Goal: Transaction & Acquisition: Obtain resource

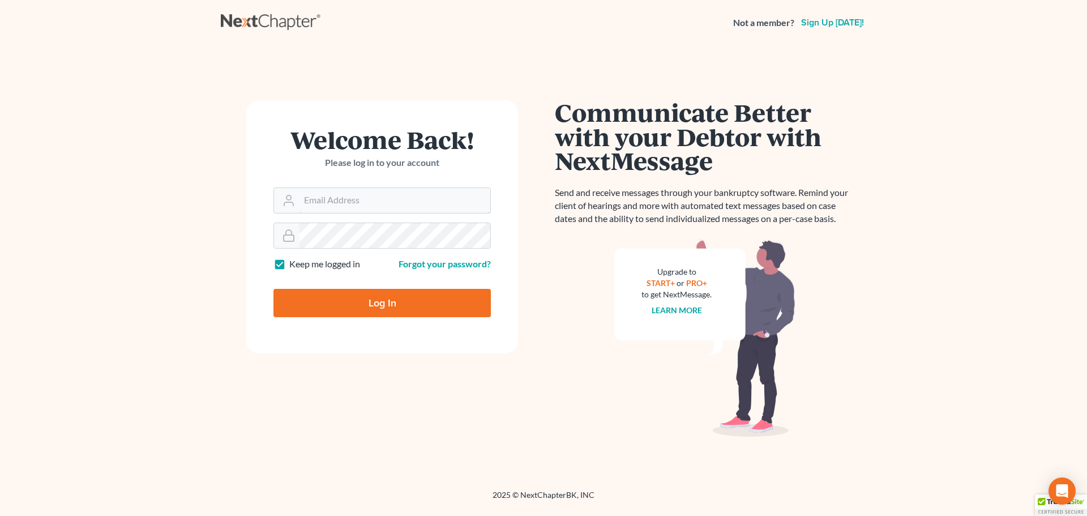
type input "[PERSON_NAME][EMAIL_ADDRESS][DOMAIN_NAME]"
click at [394, 315] on input "Log In" at bounding box center [381, 303] width 217 height 28
type input "Thinking..."
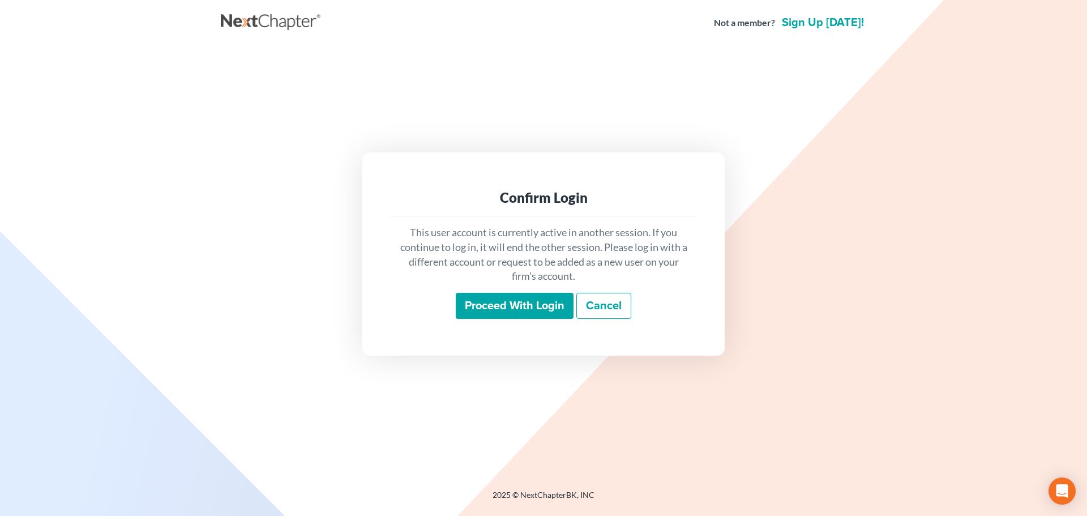
click at [535, 307] on input "Proceed with login" at bounding box center [515, 306] width 118 height 26
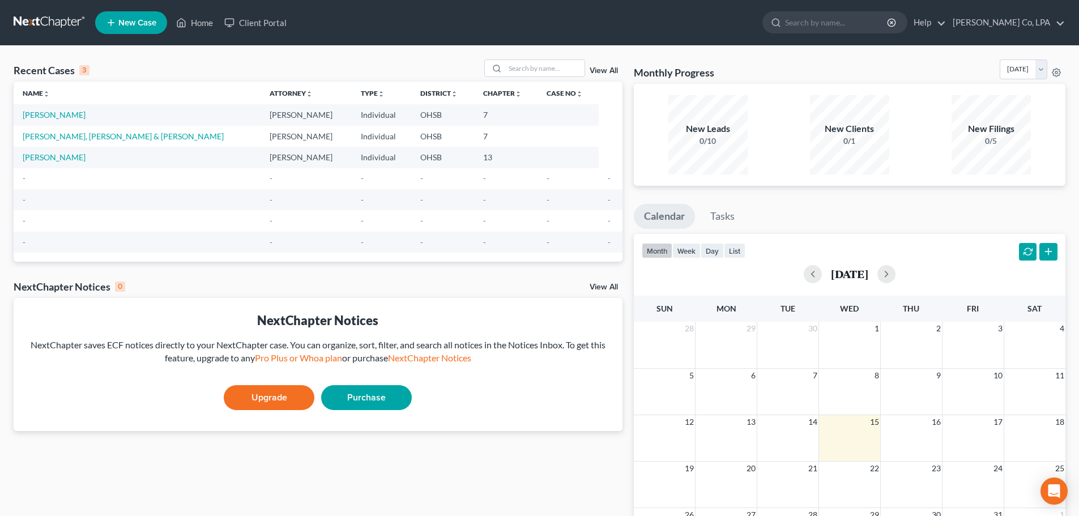
click at [50, 121] on td "[PERSON_NAME]" at bounding box center [137, 114] width 247 height 21
click at [49, 117] on link "[PERSON_NAME]" at bounding box center [54, 115] width 63 height 10
select select "10"
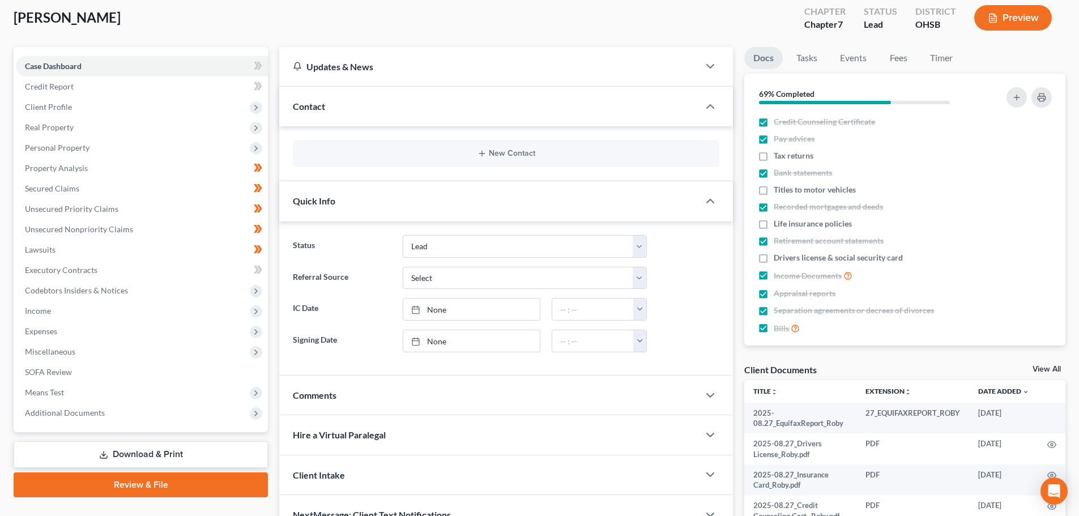
scroll to position [170, 0]
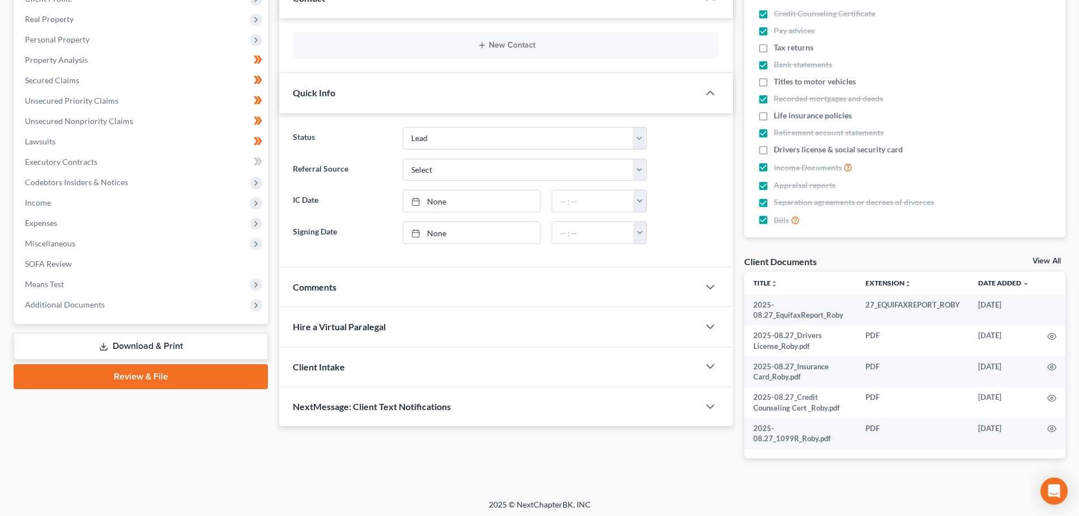
click at [118, 343] on link "Download & Print" at bounding box center [141, 346] width 254 height 27
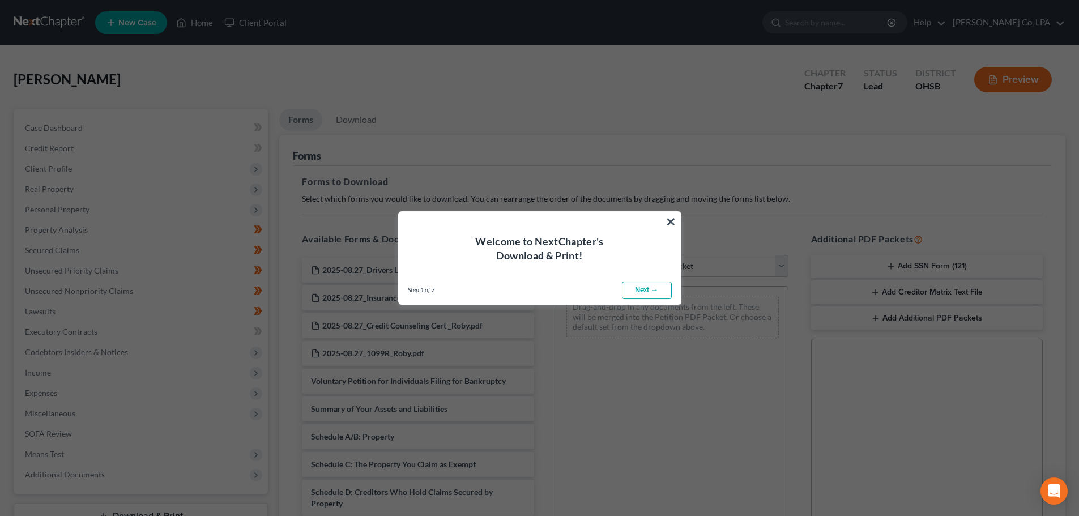
click at [638, 290] on link "Next →" at bounding box center [647, 290] width 50 height 18
select select "0"
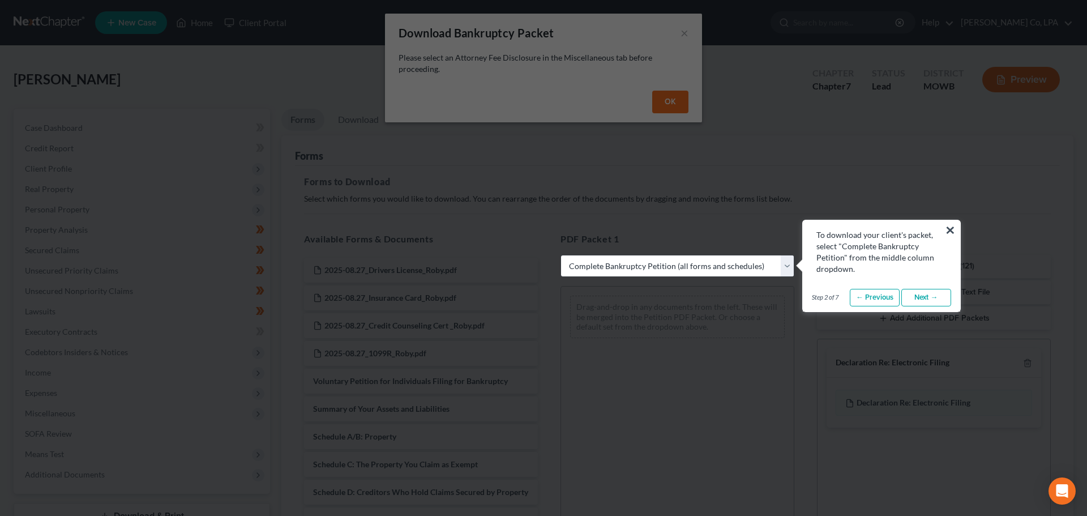
click at [930, 298] on link "Next →" at bounding box center [926, 298] width 50 height 18
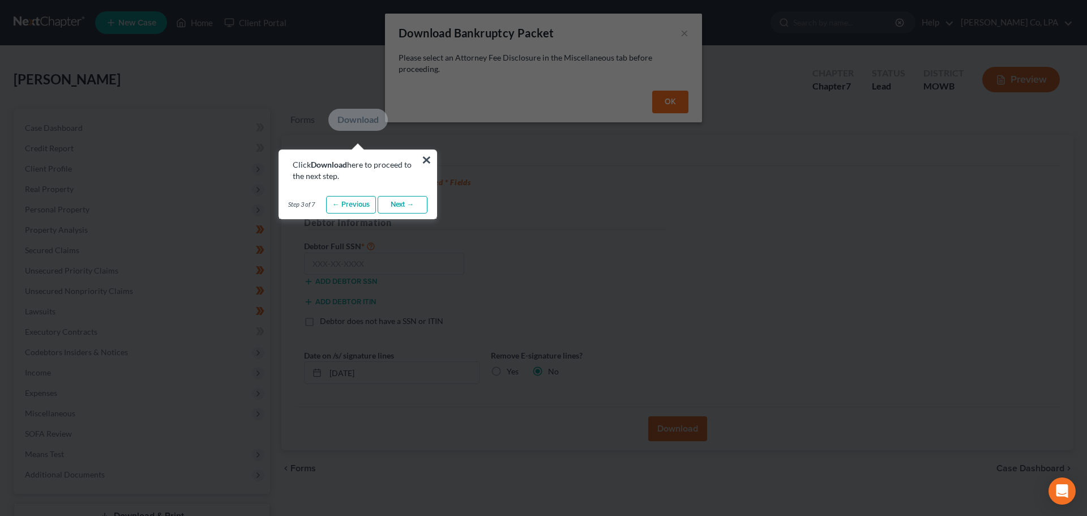
click at [414, 205] on link "Next →" at bounding box center [403, 205] width 50 height 18
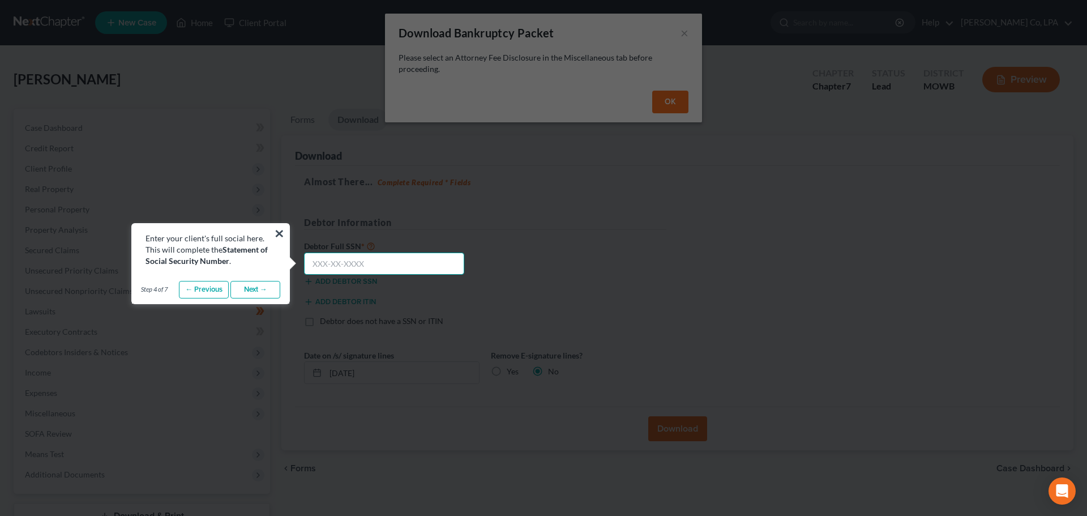
click at [371, 262] on input "text" at bounding box center [384, 264] width 160 height 23
type input "268-68-8277"
click at [250, 297] on link "Next →" at bounding box center [255, 290] width 50 height 18
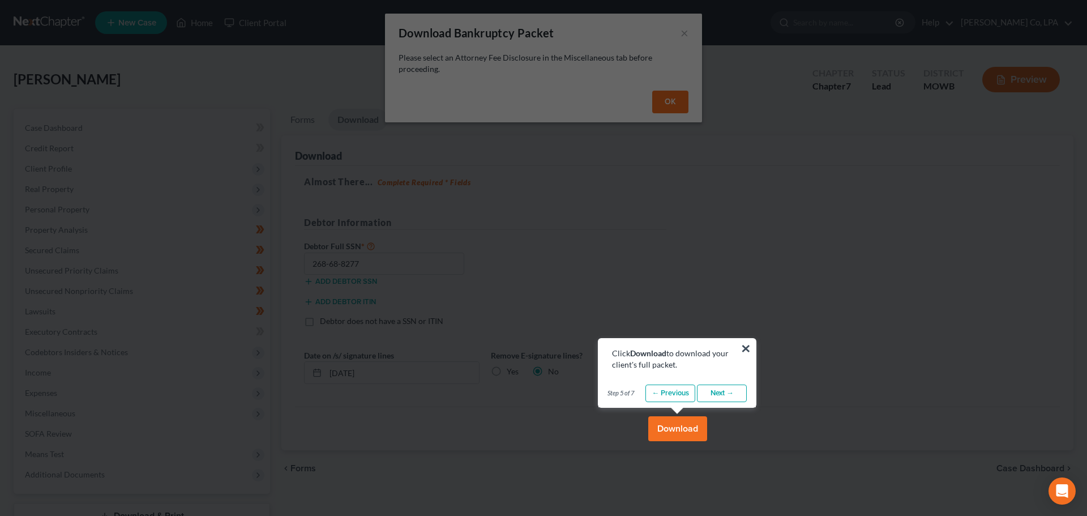
click at [673, 431] on button "Download" at bounding box center [677, 428] width 59 height 25
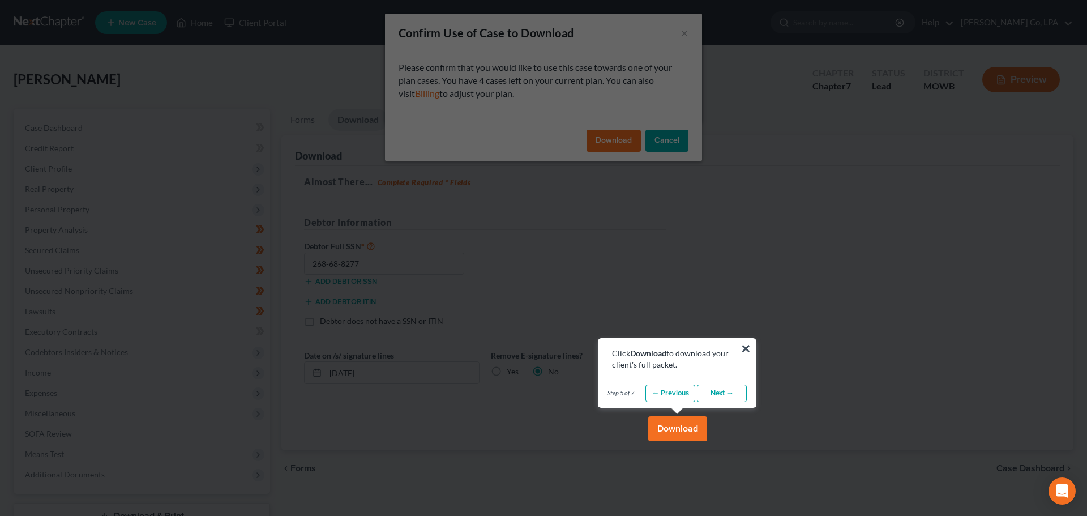
click at [725, 387] on link "Next →" at bounding box center [722, 393] width 50 height 18
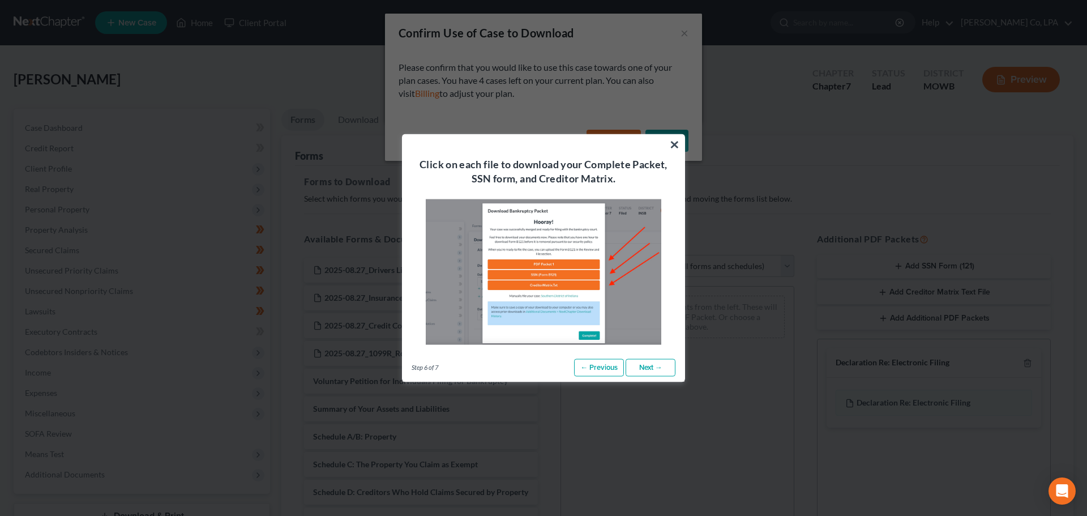
click at [661, 367] on link "Next →" at bounding box center [651, 367] width 50 height 18
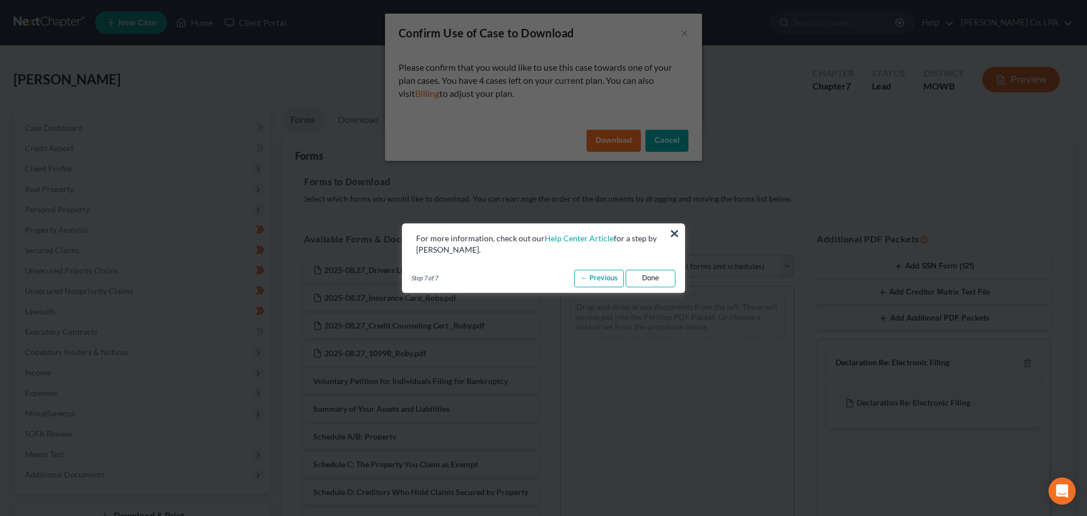
click at [653, 279] on link "Done" at bounding box center [651, 279] width 50 height 18
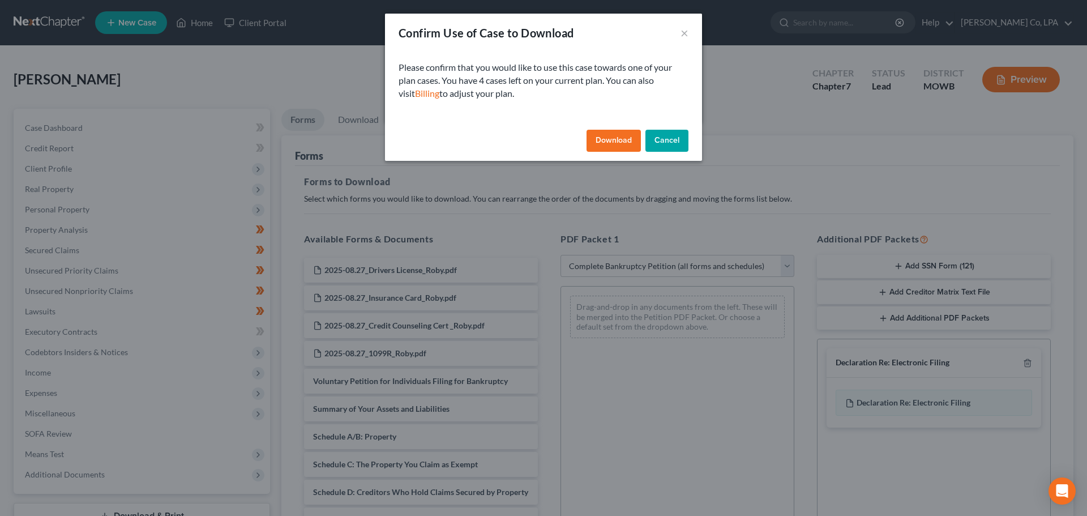
click at [619, 138] on button "Download" at bounding box center [614, 141] width 54 height 23
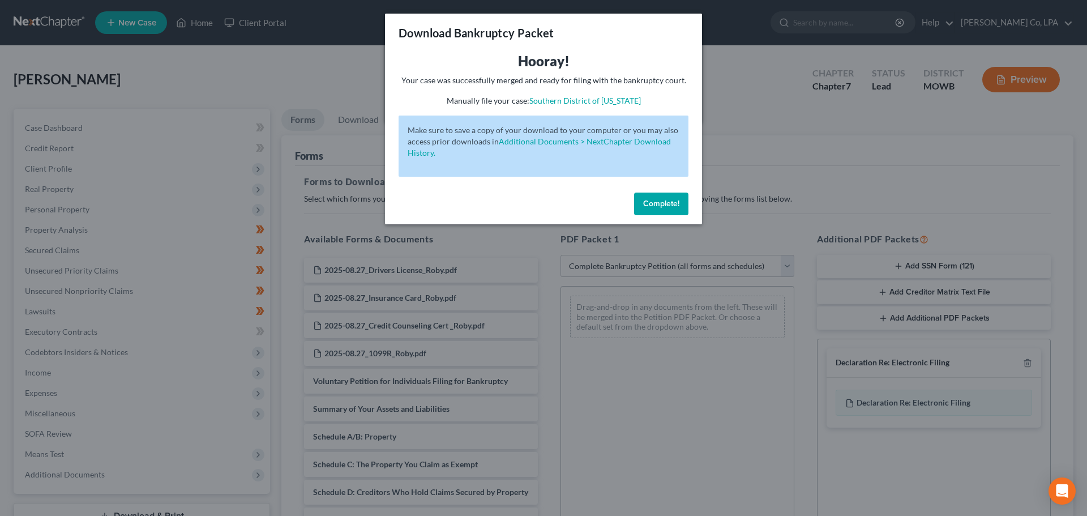
click at [663, 208] on span "Complete!" at bounding box center [661, 204] width 36 height 10
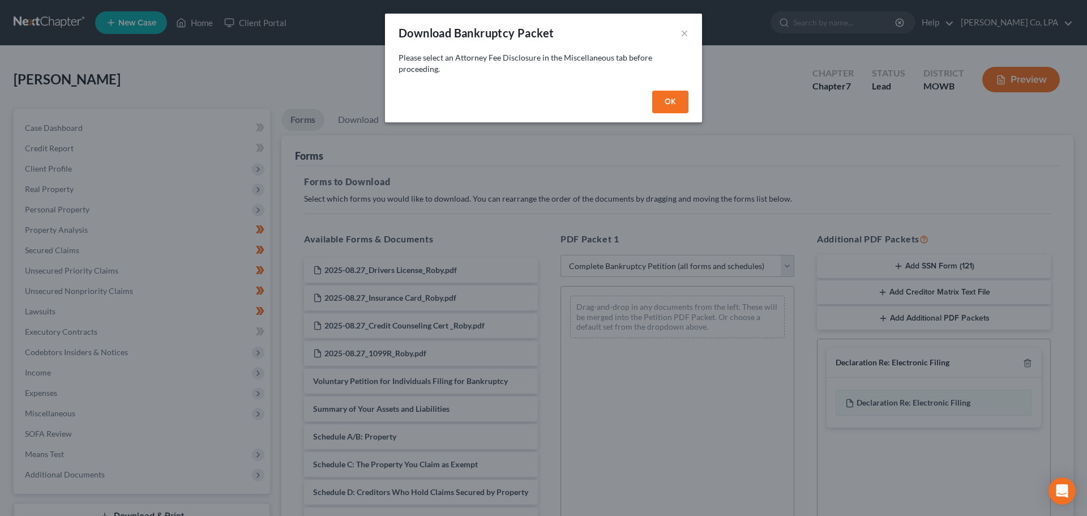
click at [673, 99] on button "OK" at bounding box center [670, 102] width 36 height 23
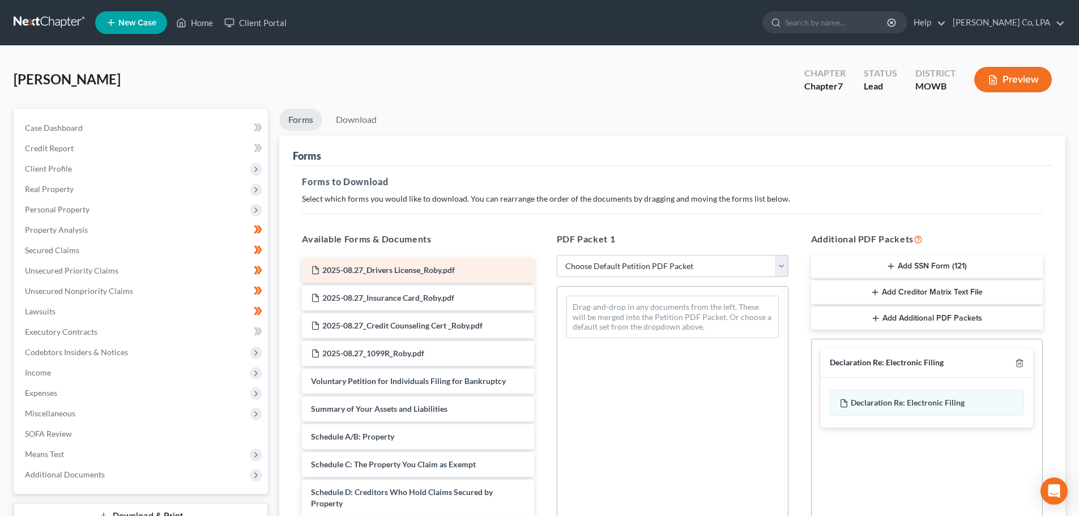
click at [357, 267] on span "2025-08.27_Drivers License_Roby.pdf" at bounding box center [388, 270] width 132 height 10
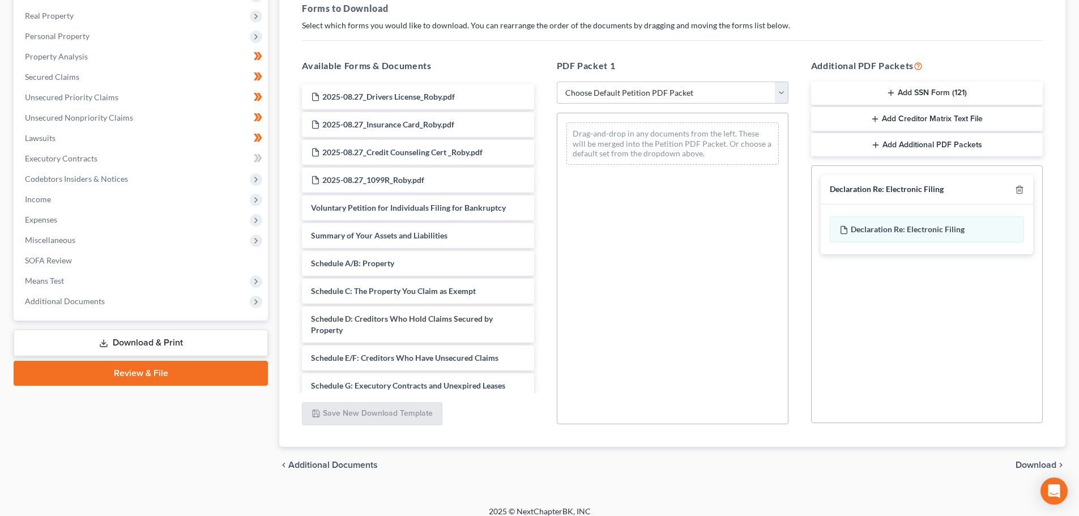
scroll to position [183, 0]
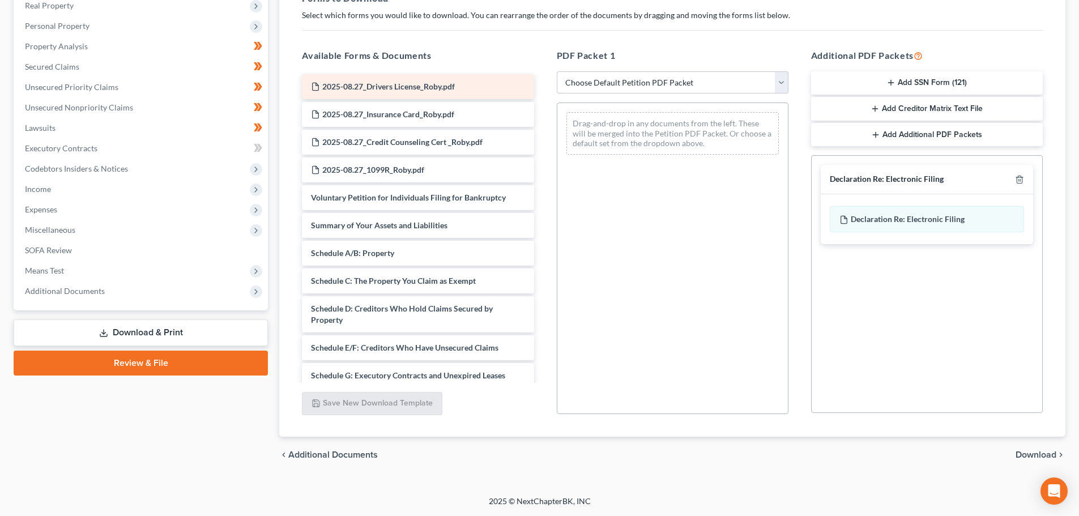
click at [399, 89] on div "2025-08.27_Drivers License_Roby.pdf 2025-08.27_Insurance Card_Roby.pdf 2025-08.…" at bounding box center [418, 400] width 250 height 653
click at [665, 88] on select "Choose Default Petition PDF Packet Complete Bankruptcy Petition (all forms and …" at bounding box center [673, 82] width 232 height 23
select select "0"
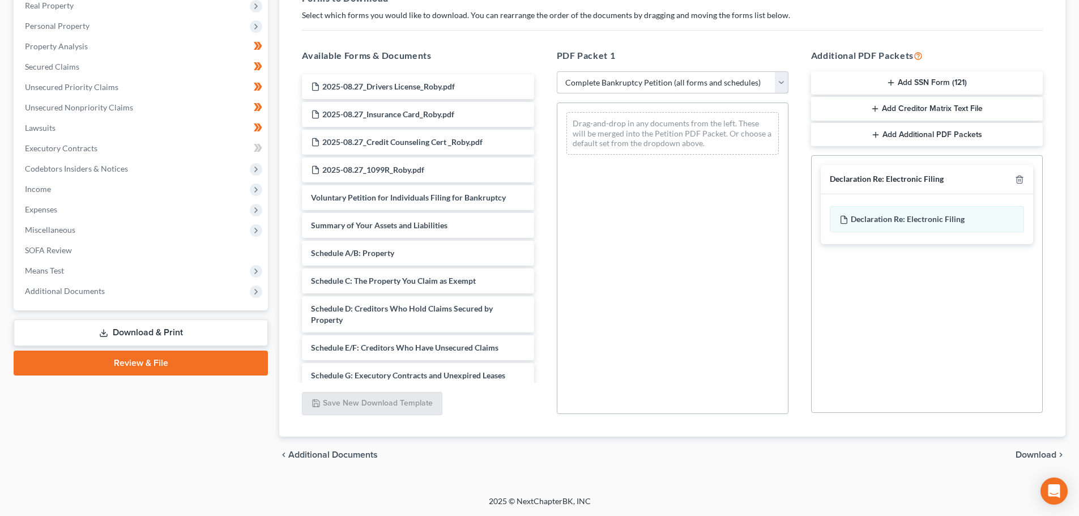
click at [561, 71] on select "Choose Default Petition PDF Packet Complete Bankruptcy Petition (all forms and …" at bounding box center [673, 82] width 232 height 23
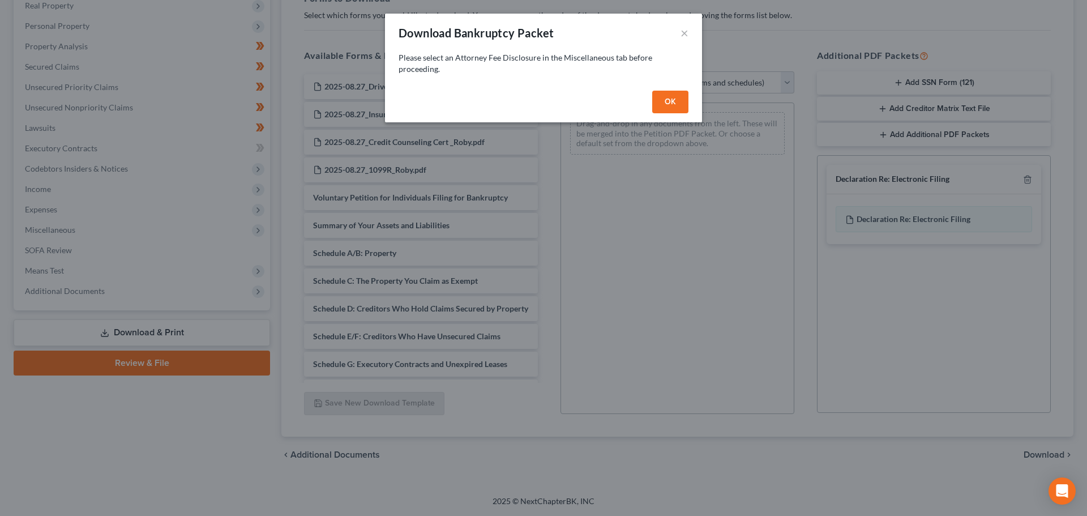
click at [672, 101] on button "OK" at bounding box center [670, 102] width 36 height 23
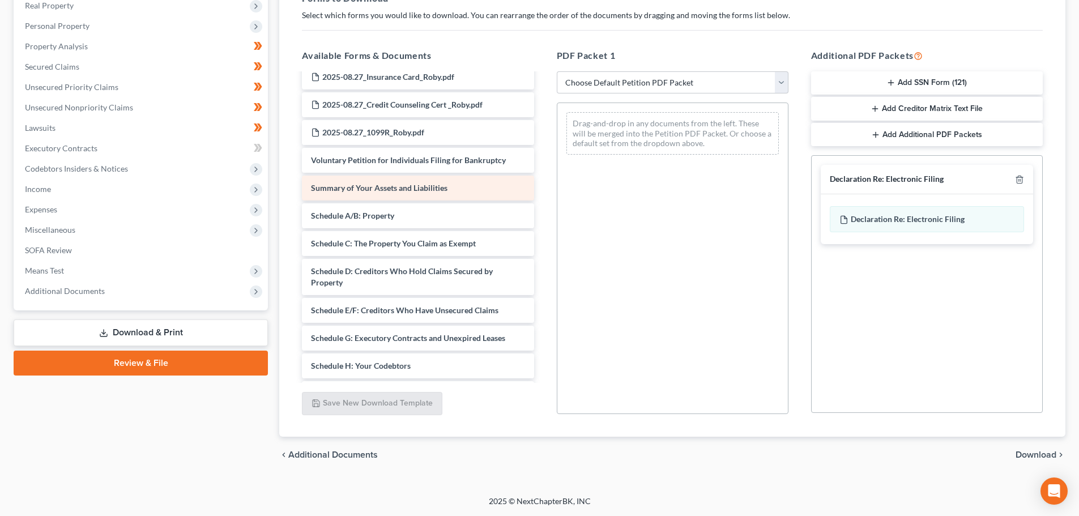
scroll to position [113, 0]
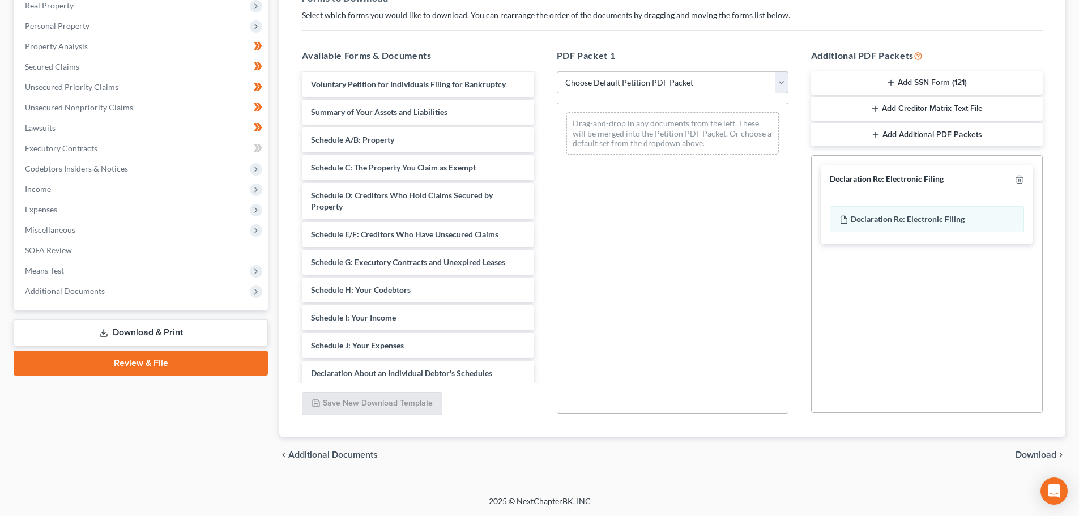
click at [620, 78] on select "Choose Default Petition PDF Packet Complete Bankruptcy Petition (all forms and …" at bounding box center [673, 82] width 232 height 23
select select "0"
click at [561, 71] on select "Choose Default Petition PDF Packet Complete Bankruptcy Petition (all forms and …" at bounding box center [673, 82] width 232 height 23
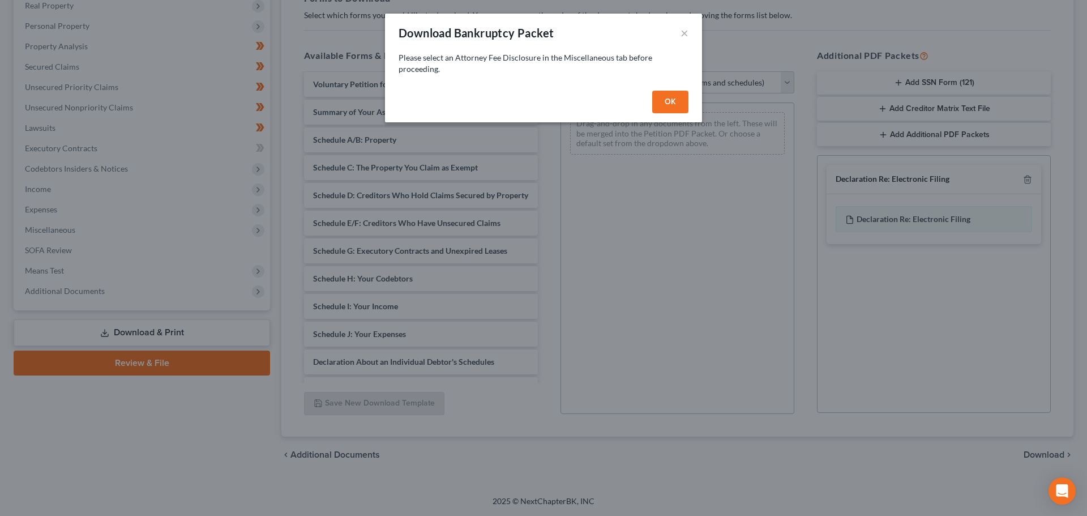
click at [679, 105] on button "OK" at bounding box center [670, 102] width 36 height 23
select select
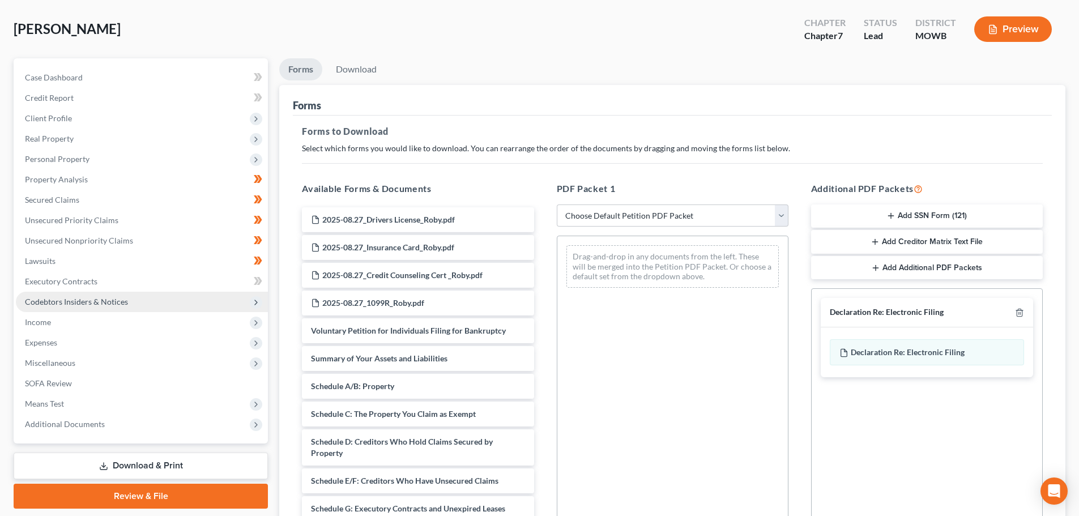
scroll to position [70, 0]
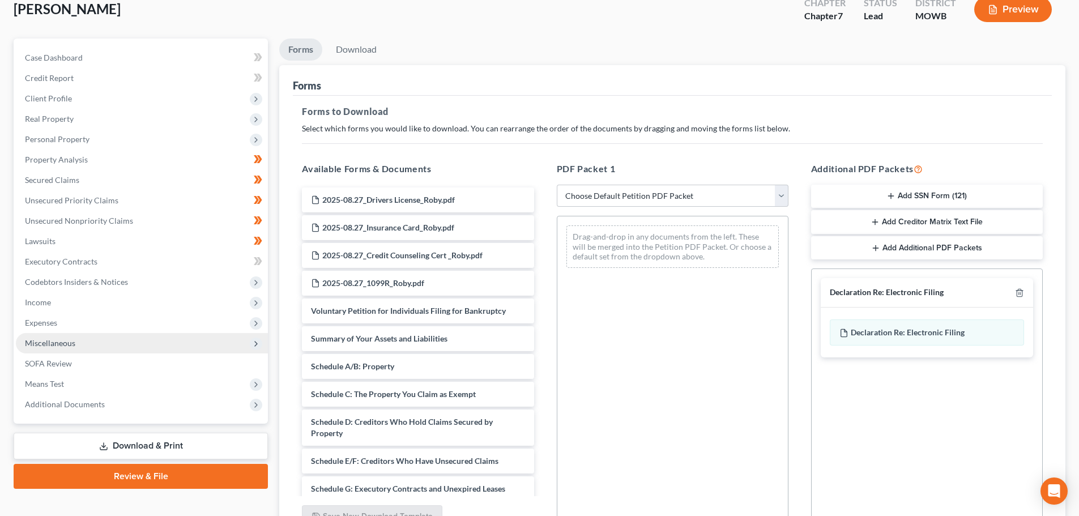
click at [50, 338] on span "Miscellaneous" at bounding box center [50, 343] width 50 height 10
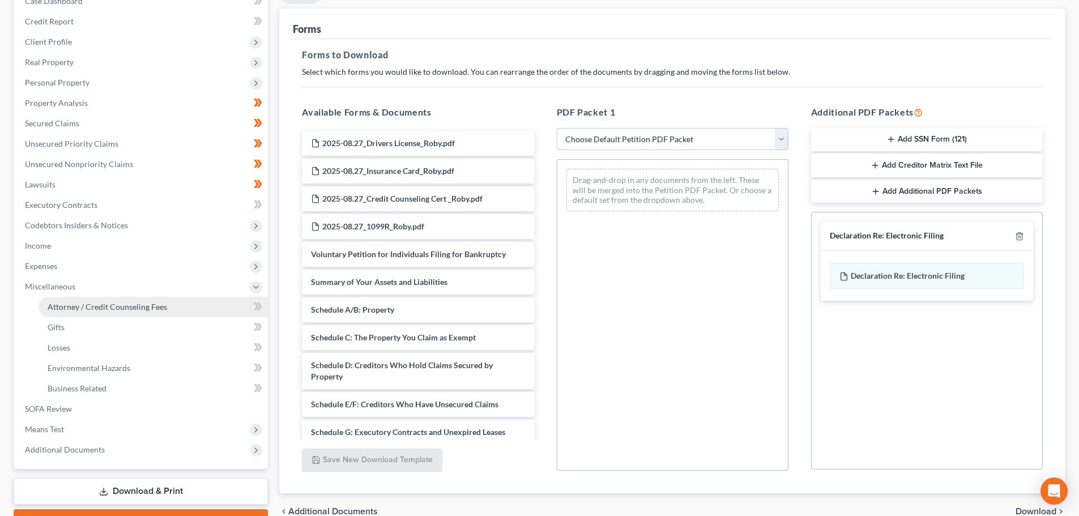
click at [123, 307] on span "Attorney / Credit Counseling Fees" at bounding box center [107, 307] width 119 height 10
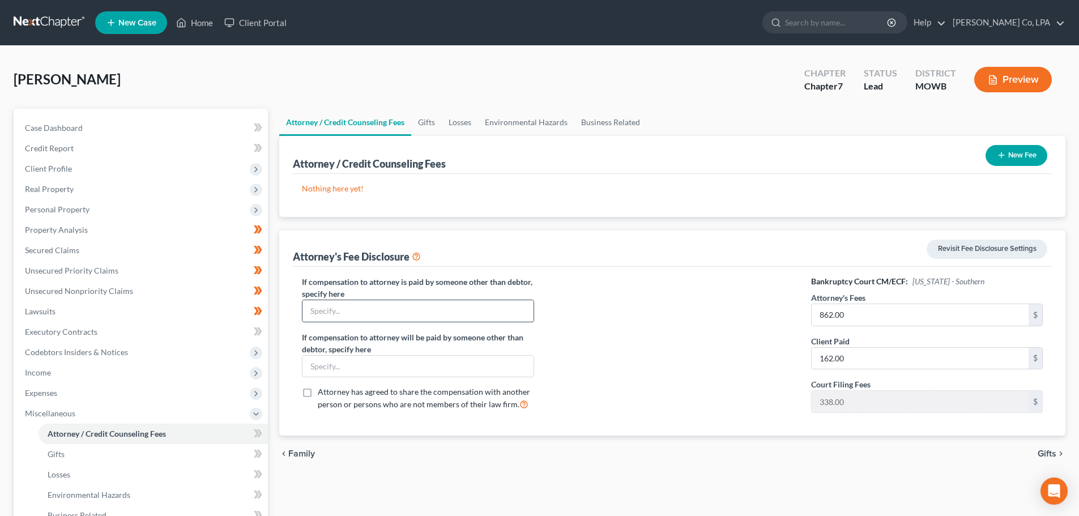
click at [334, 312] on input "text" at bounding box center [417, 311] width 230 height 22
click at [1011, 153] on button "New Fee" at bounding box center [1016, 155] width 62 height 21
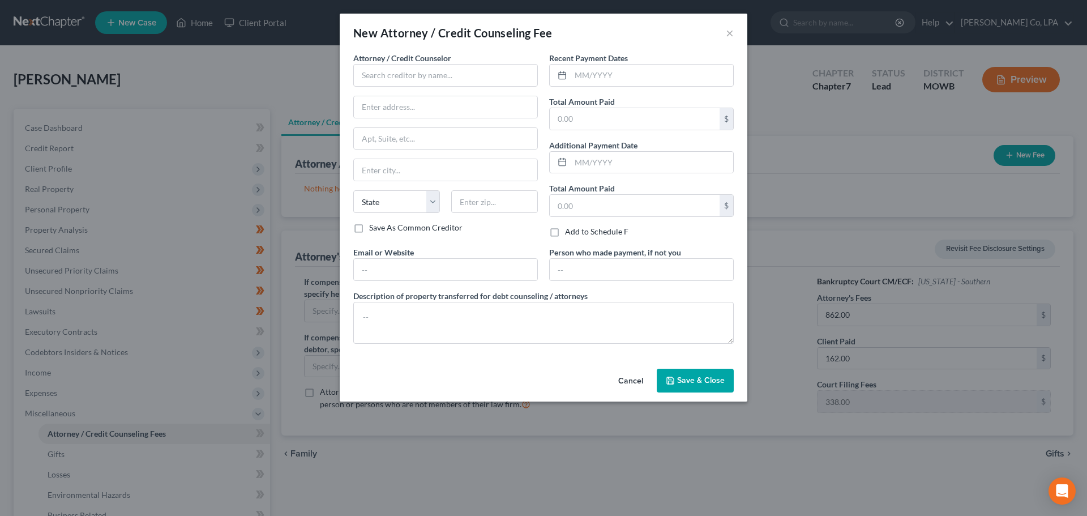
click at [621, 381] on button "Cancel" at bounding box center [630, 381] width 43 height 23
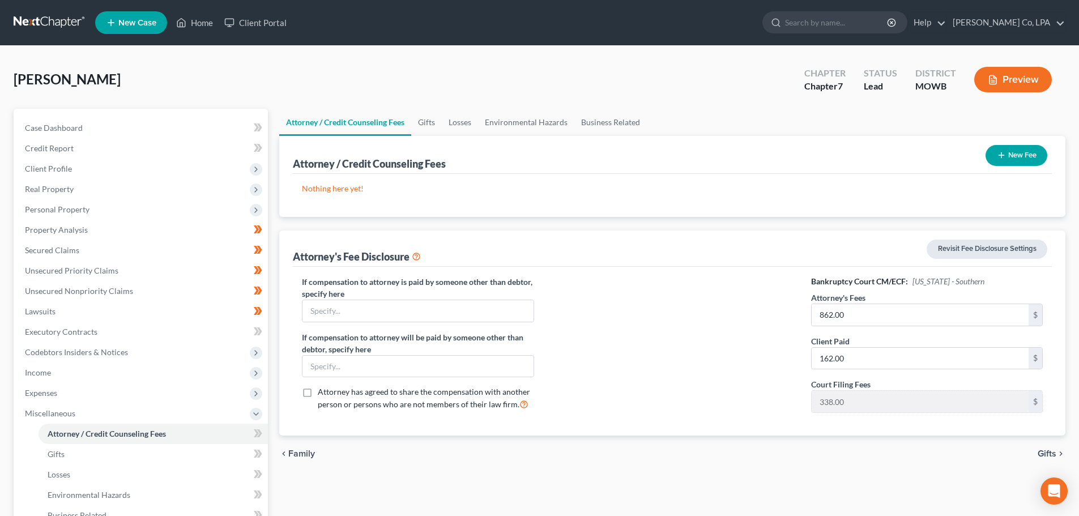
click at [963, 249] on link "Revisit Fee Disclosure Settings" at bounding box center [986, 249] width 121 height 19
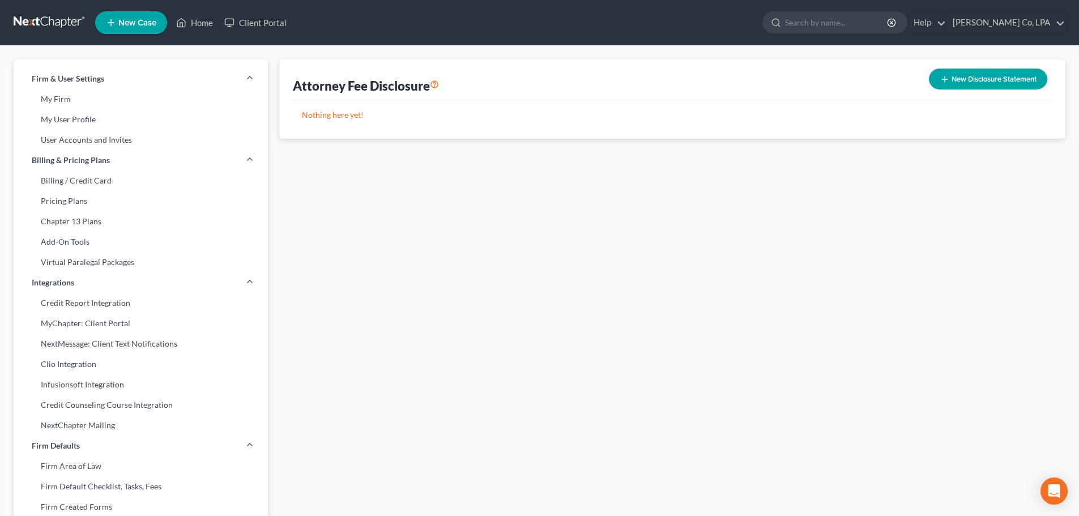
click at [954, 78] on button "New Disclosure Statement" at bounding box center [988, 79] width 118 height 21
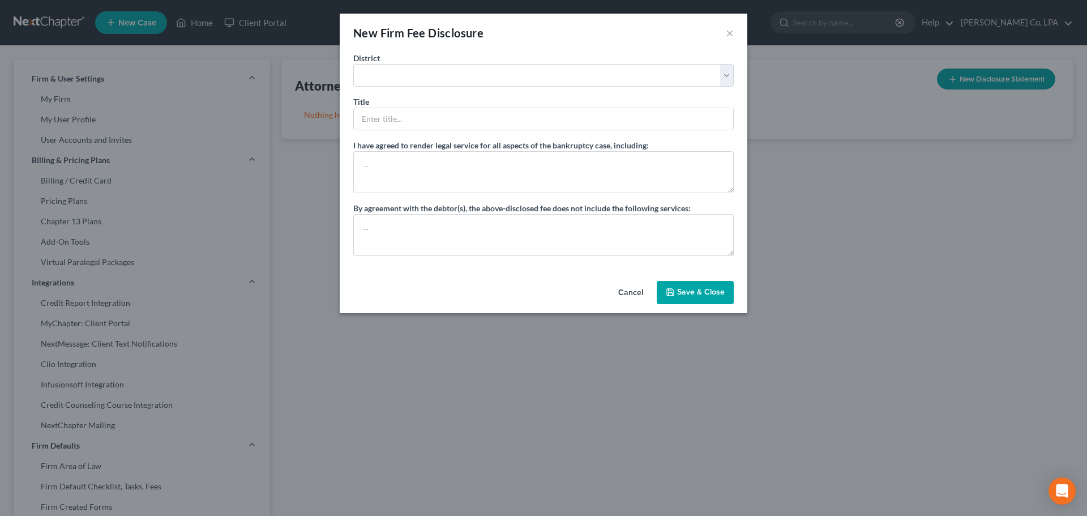
click at [628, 294] on button "Cancel" at bounding box center [630, 293] width 43 height 23
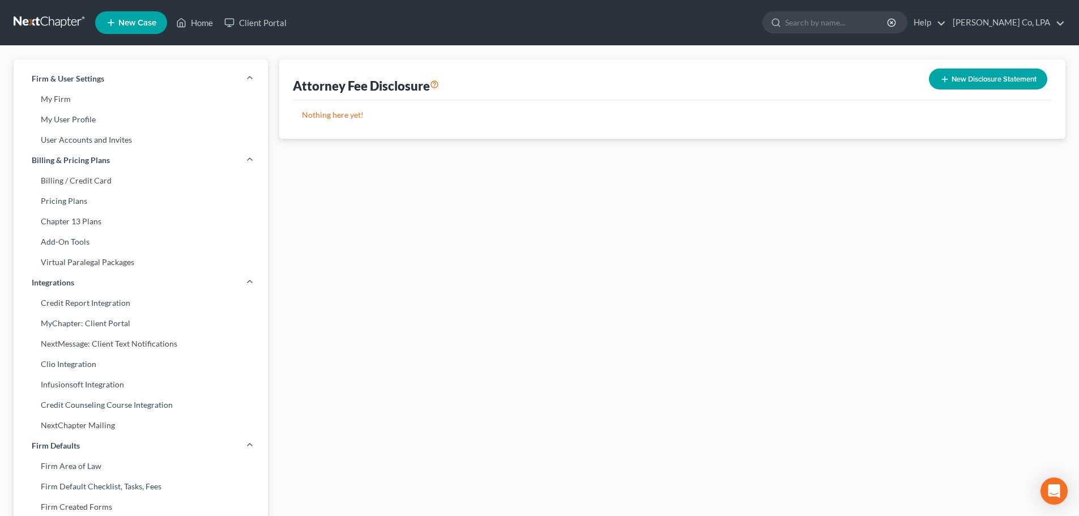
click at [1017, 83] on button "New Disclosure Statement" at bounding box center [988, 79] width 118 height 21
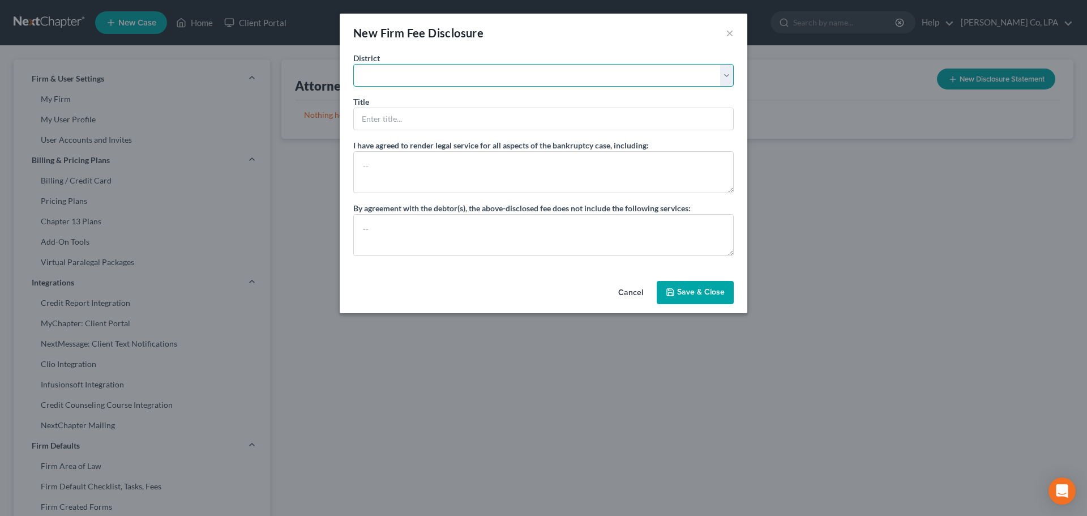
click at [431, 74] on select "[US_STATE] - [GEOGRAPHIC_DATA] [US_STATE] - [GEOGRAPHIC_DATA][US_STATE] - South…" at bounding box center [543, 75] width 381 height 23
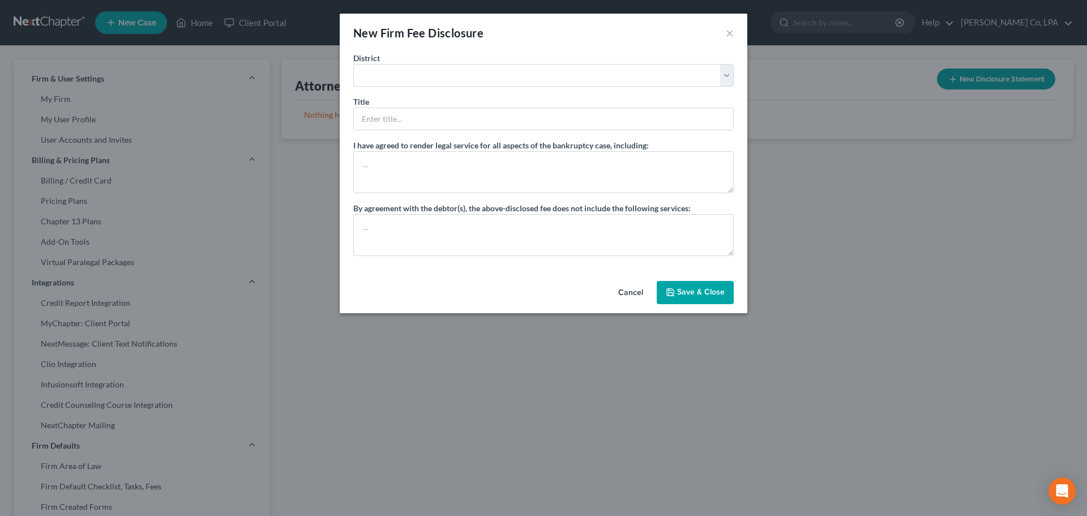
click at [283, 290] on div "New Firm Fee Disclosure × [GEOGRAPHIC_DATA] [US_STATE] - [GEOGRAPHIC_DATA] [US_…" at bounding box center [543, 258] width 1087 height 516
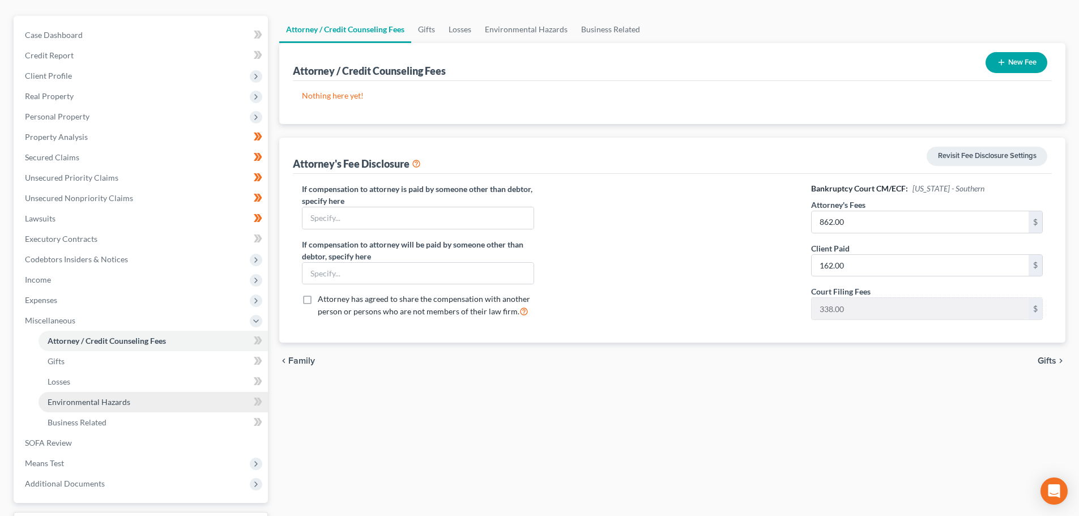
scroll to position [113, 0]
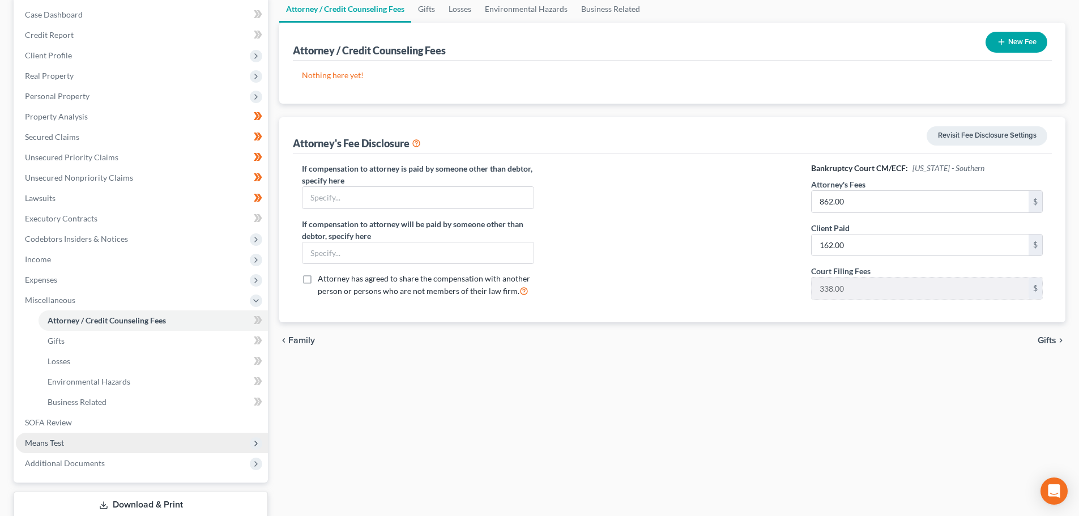
click at [41, 444] on span "Means Test" at bounding box center [44, 443] width 39 height 10
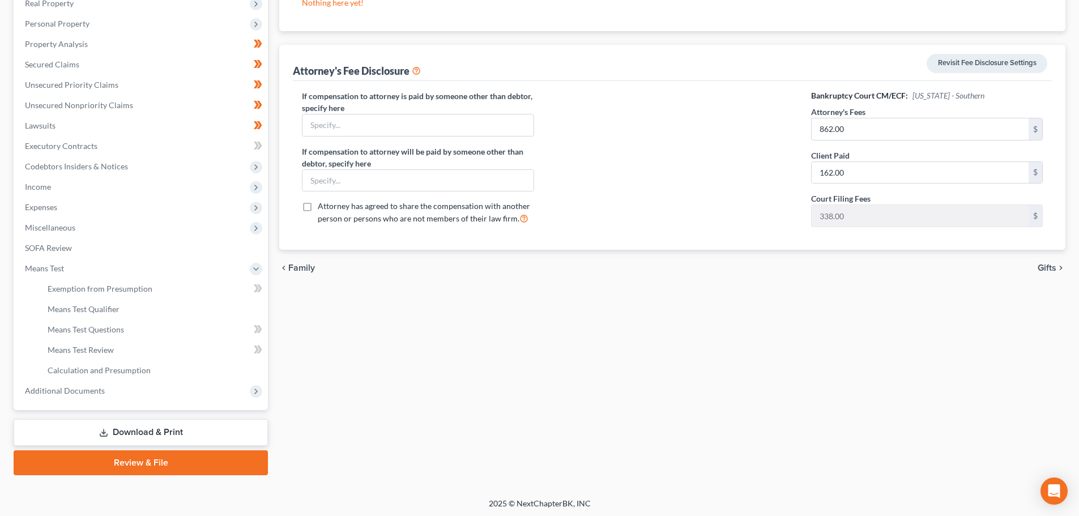
scroll to position [188, 0]
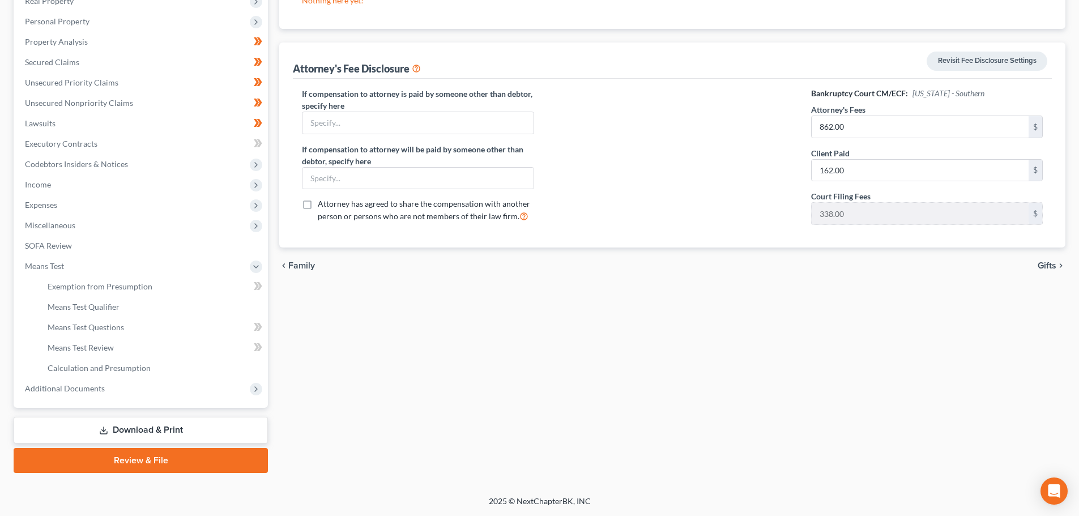
click at [144, 433] on link "Download & Print" at bounding box center [141, 430] width 254 height 27
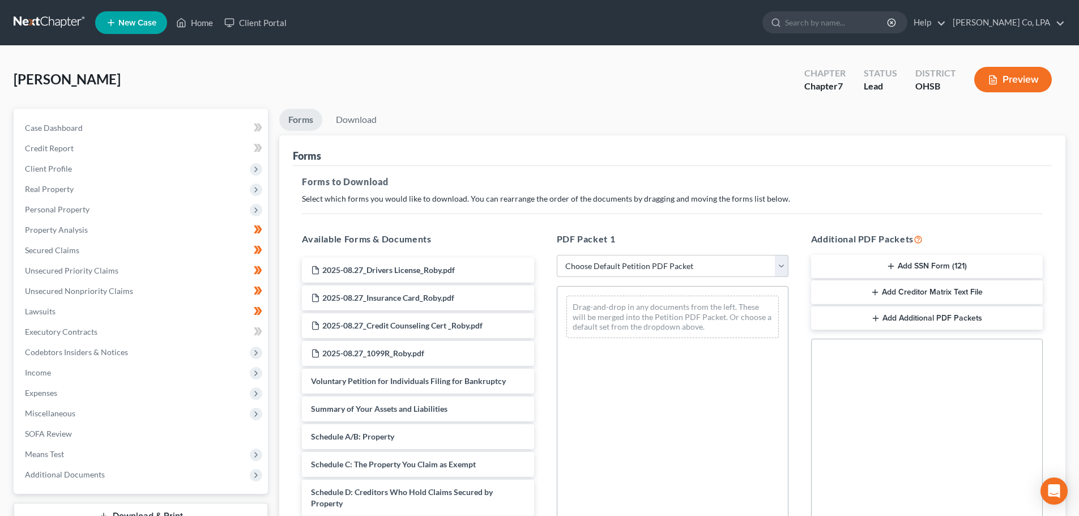
click at [682, 258] on select "Choose Default Petition PDF Packet Complete Bankruptcy Petition (all forms and …" at bounding box center [673, 266] width 232 height 23
select select "0"
click at [561, 255] on select "Choose Default Petition PDF Packet Complete Bankruptcy Petition (all forms and …" at bounding box center [673, 266] width 232 height 23
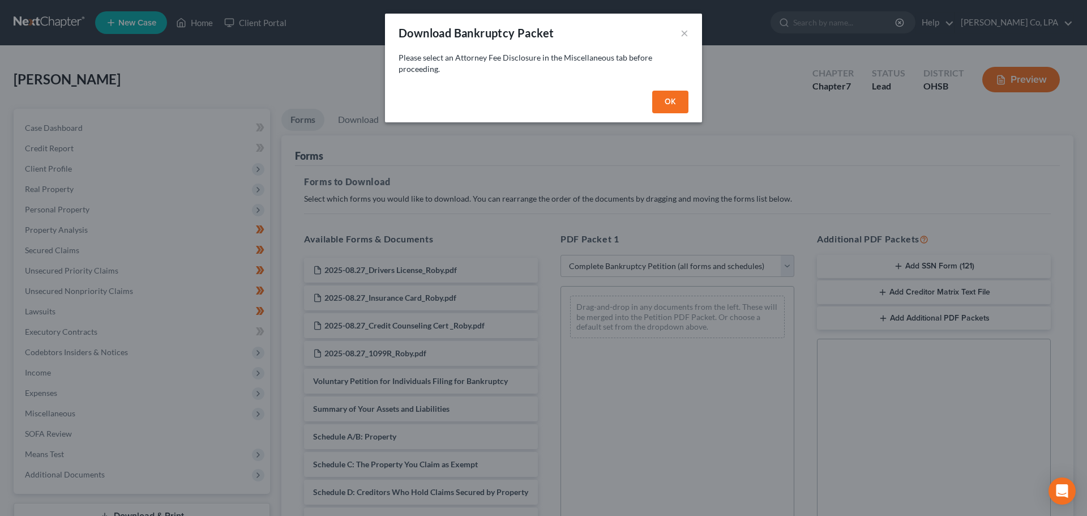
click at [675, 103] on button "OK" at bounding box center [670, 102] width 36 height 23
select select
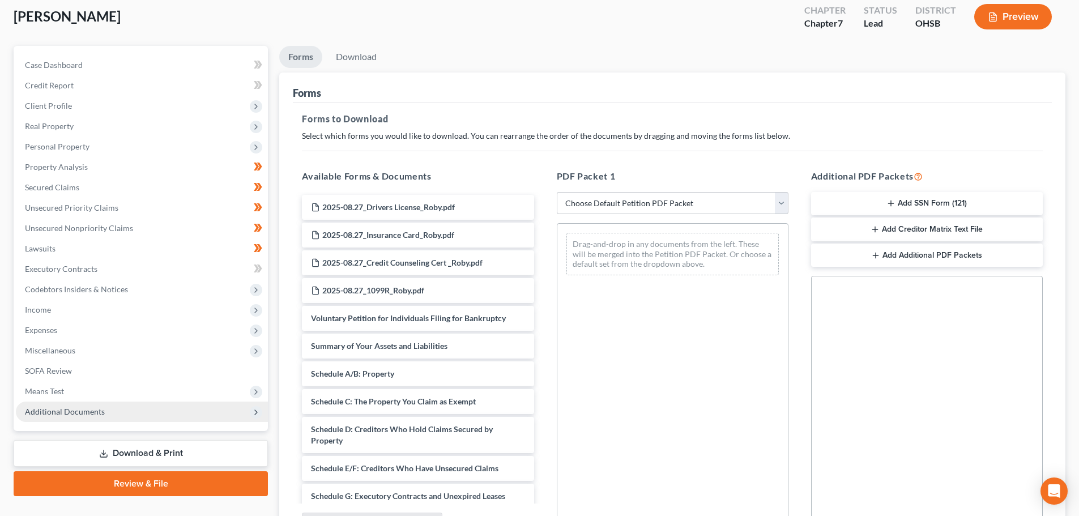
scroll to position [113, 0]
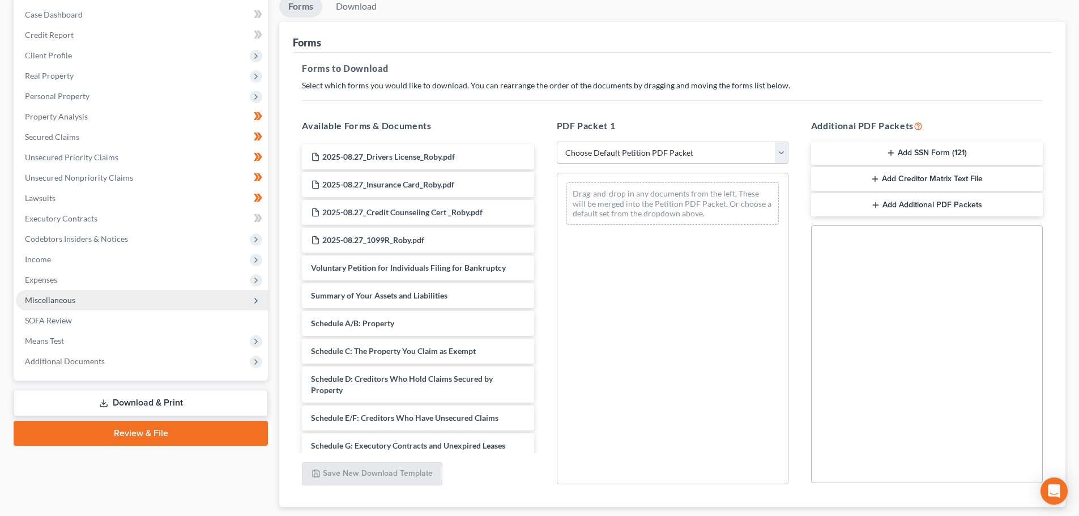
click at [75, 308] on span "Miscellaneous" at bounding box center [142, 300] width 252 height 20
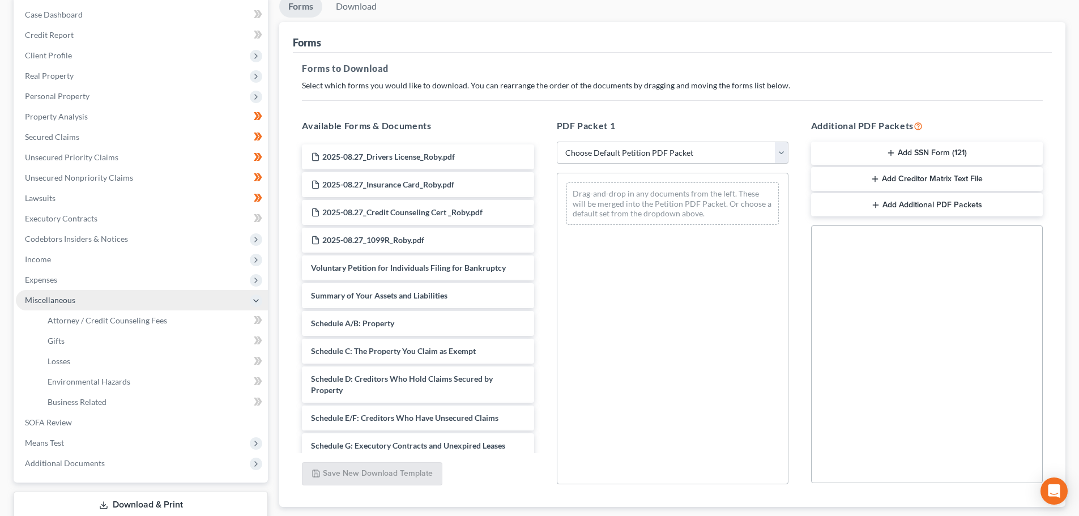
click at [75, 301] on span "Miscellaneous" at bounding box center [142, 300] width 252 height 20
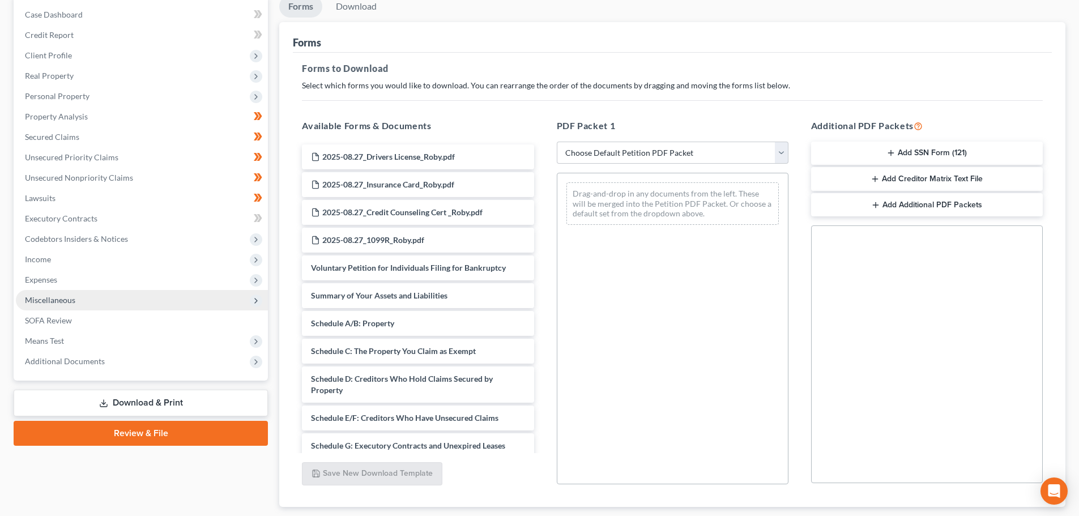
click at [76, 293] on span "Miscellaneous" at bounding box center [142, 300] width 252 height 20
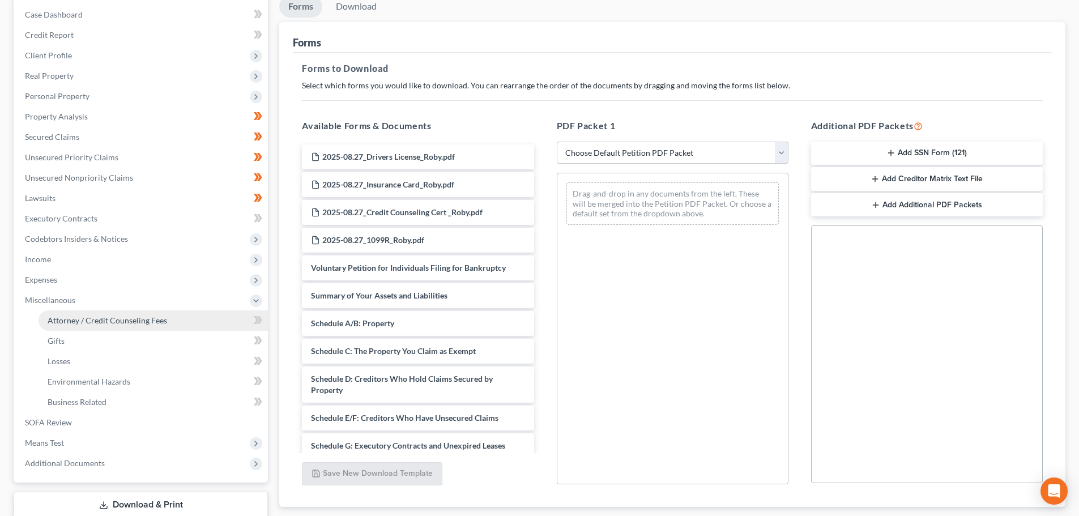
click at [95, 320] on span "Attorney / Credit Counseling Fees" at bounding box center [107, 320] width 119 height 10
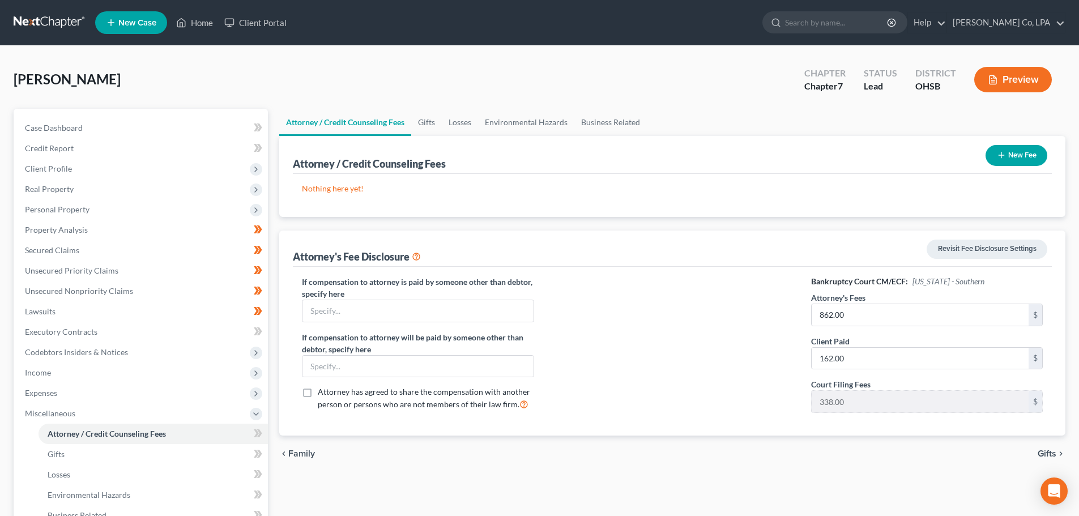
click at [505, 257] on div "Attorney's Fee Disclosure Revisit Fee Disclosure Settings" at bounding box center [672, 248] width 759 height 36
click at [1010, 169] on div "New Fee" at bounding box center [1016, 155] width 71 height 30
click at [997, 159] on icon "button" at bounding box center [1001, 155] width 9 height 9
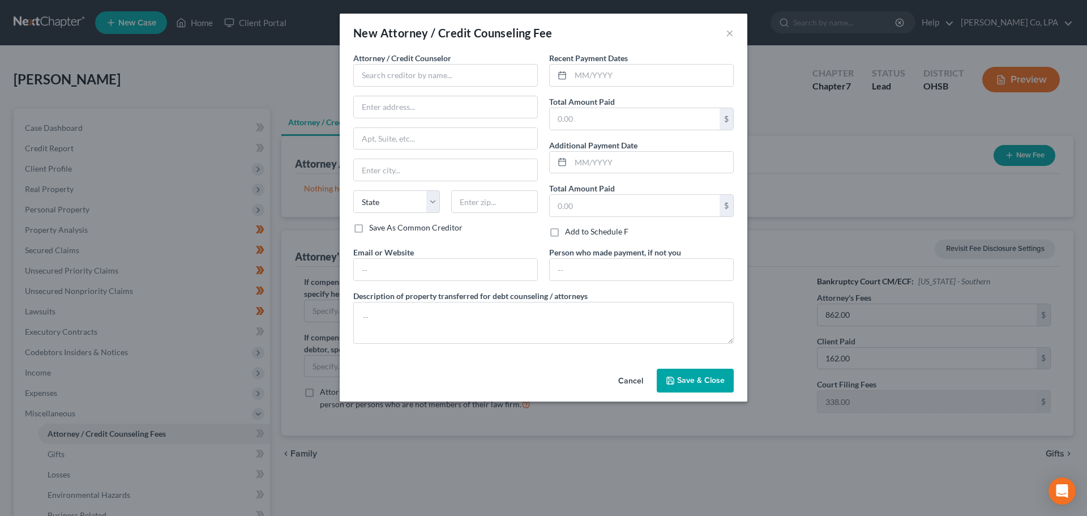
click at [451, 57] on span "Attorney / Credit Counselor" at bounding box center [402, 58] width 98 height 10
click at [450, 76] on input "text" at bounding box center [445, 75] width 185 height 23
type input "[PERSON_NAME] & [PERSON_NAME] Co. LPA"
type input "655 Metro Pl S"
type input "Ste 900"
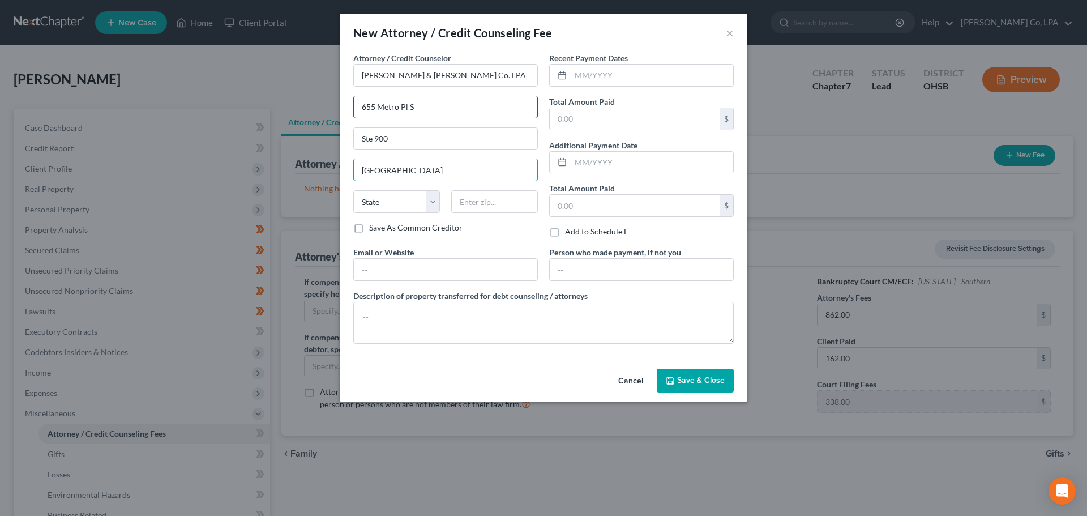
type input "[GEOGRAPHIC_DATA]"
select select "36"
type input "43017"
click at [419, 276] on input "text" at bounding box center [445, 270] width 183 height 22
type input "[PERSON_NAME][EMAIL_ADDRESS][DOMAIN_NAME]"
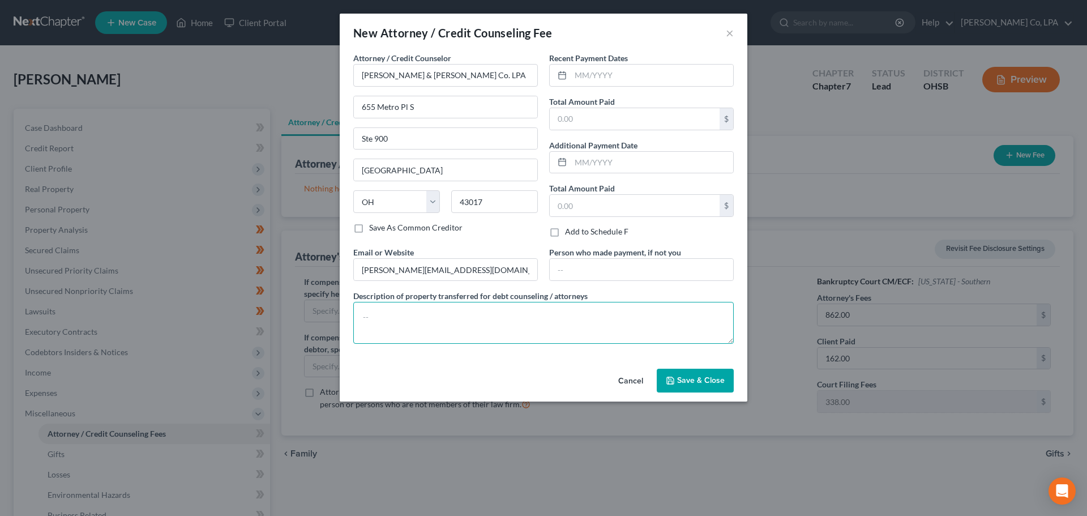
click at [489, 307] on textarea at bounding box center [543, 323] width 381 height 42
click at [505, 318] on textarea at bounding box center [543, 323] width 381 height 42
type textarea "500.00"
click at [591, 77] on input "text" at bounding box center [652, 76] width 163 height 22
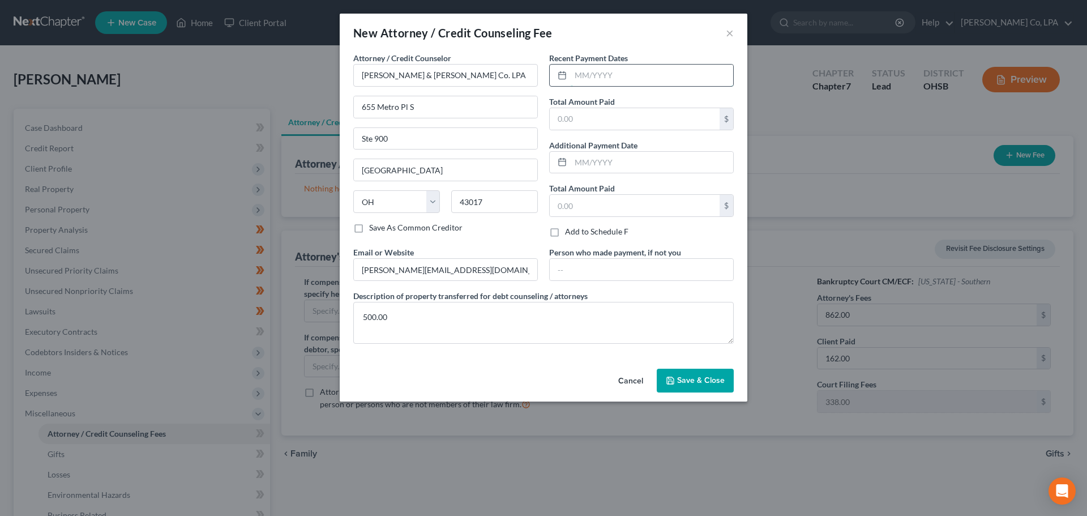
click at [621, 65] on input "text" at bounding box center [652, 76] width 163 height 22
type input "[DATE]"
type input "500"
click at [414, 319] on textarea "500.00" at bounding box center [543, 323] width 381 height 42
type textarea "5"
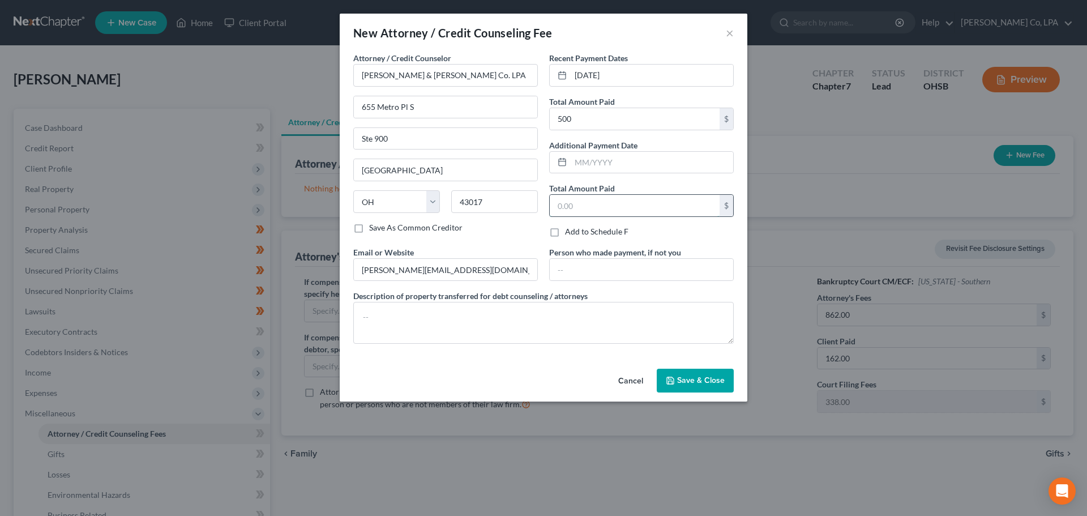
click at [610, 206] on input "text" at bounding box center [635, 206] width 170 height 22
click at [598, 266] on input "text" at bounding box center [641, 270] width 183 height 22
click at [604, 223] on div "Recent Payment Dates [DATE] Total Amount Paid 500 $ Additional Payment Date Tot…" at bounding box center [642, 149] width 196 height 194
click at [597, 200] on input "text" at bounding box center [635, 206] width 170 height 22
click at [590, 210] on input "500" at bounding box center [635, 206] width 170 height 22
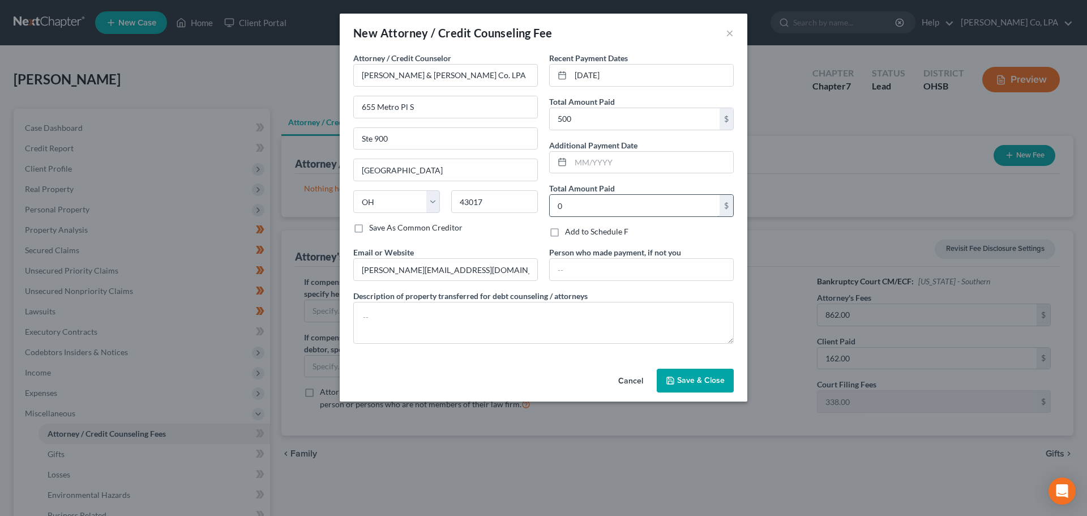
type input "0"
type input "D"
click at [703, 392] on div "Cancel Save & Close" at bounding box center [544, 382] width 408 height 37
click at [703, 380] on span "Save & Close" at bounding box center [701, 380] width 48 height 10
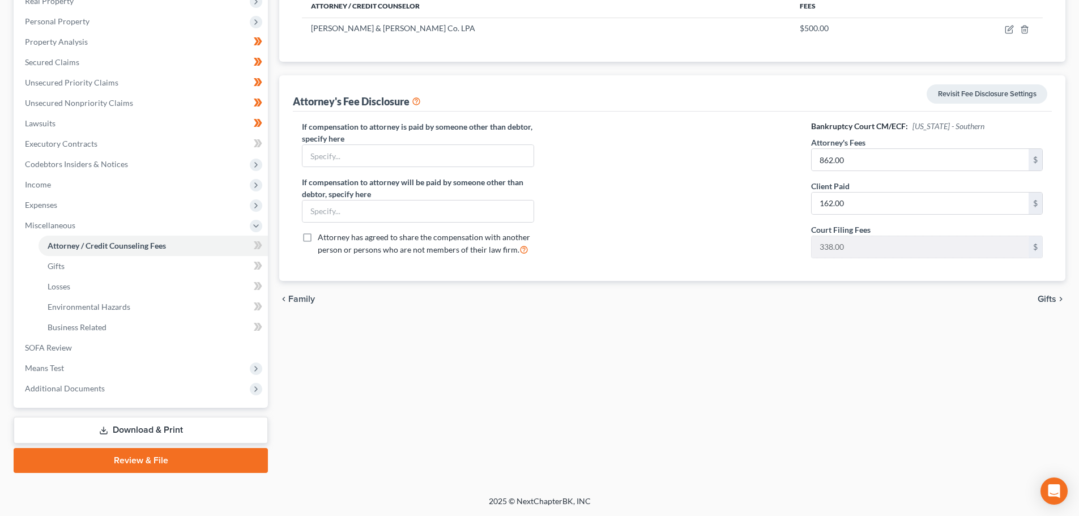
click at [147, 434] on link "Download & Print" at bounding box center [141, 430] width 254 height 27
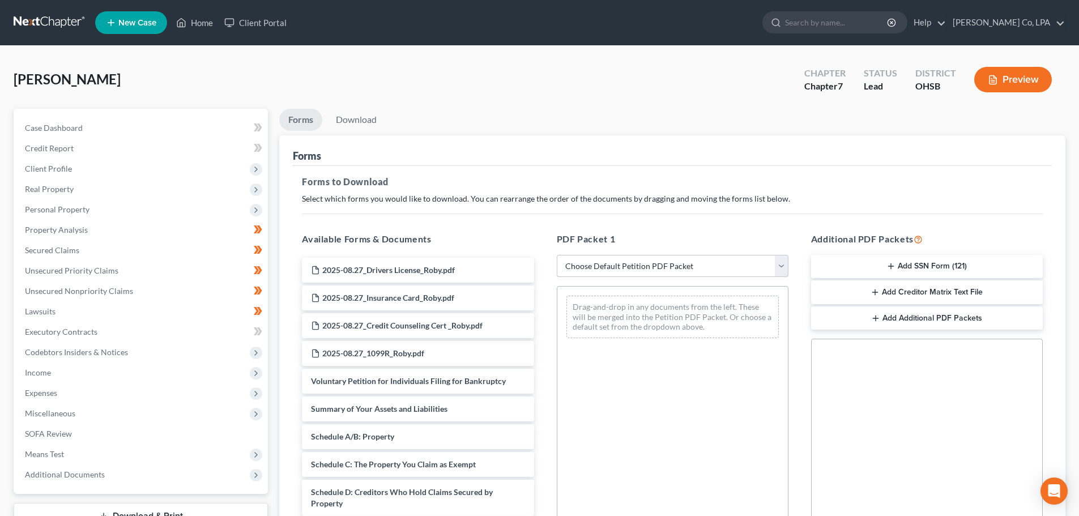
click at [617, 262] on select "Choose Default Petition PDF Packet Complete Bankruptcy Petition (all forms and …" at bounding box center [673, 266] width 232 height 23
select select "0"
click at [561, 255] on select "Choose Default Petition PDF Packet Complete Bankruptcy Petition (all forms and …" at bounding box center [673, 266] width 232 height 23
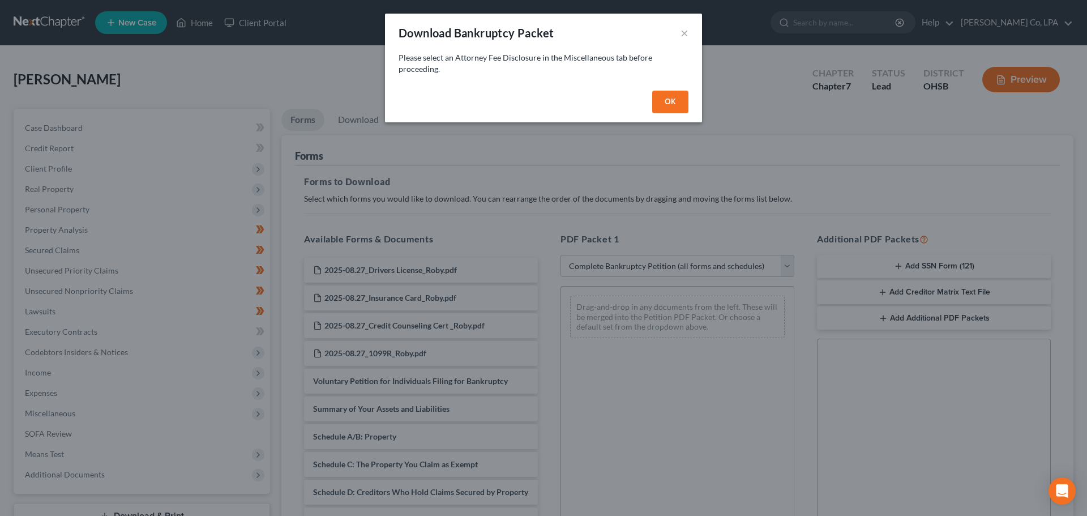
click at [674, 100] on button "OK" at bounding box center [670, 102] width 36 height 23
select select
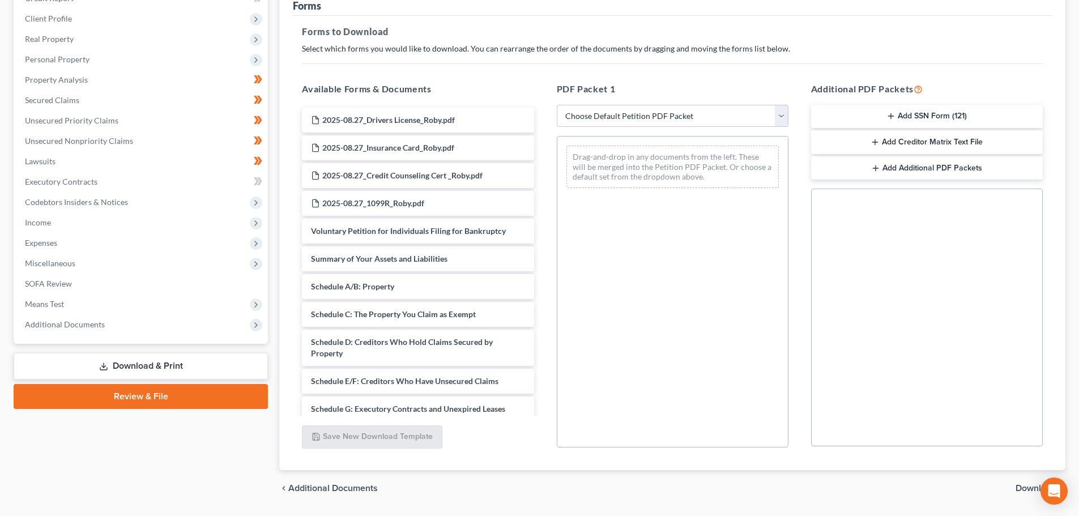
scroll to position [170, 0]
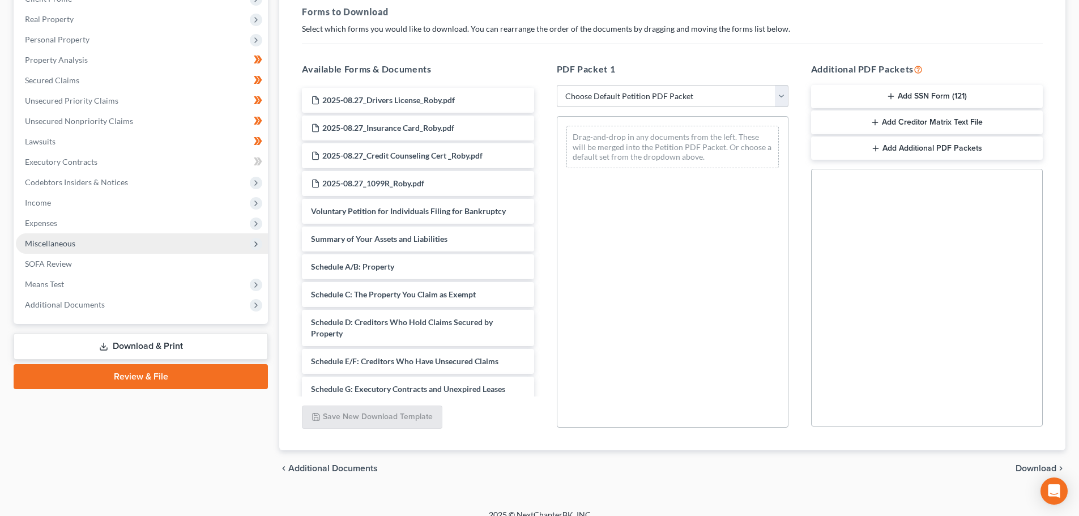
click at [58, 248] on span "Miscellaneous" at bounding box center [142, 243] width 252 height 20
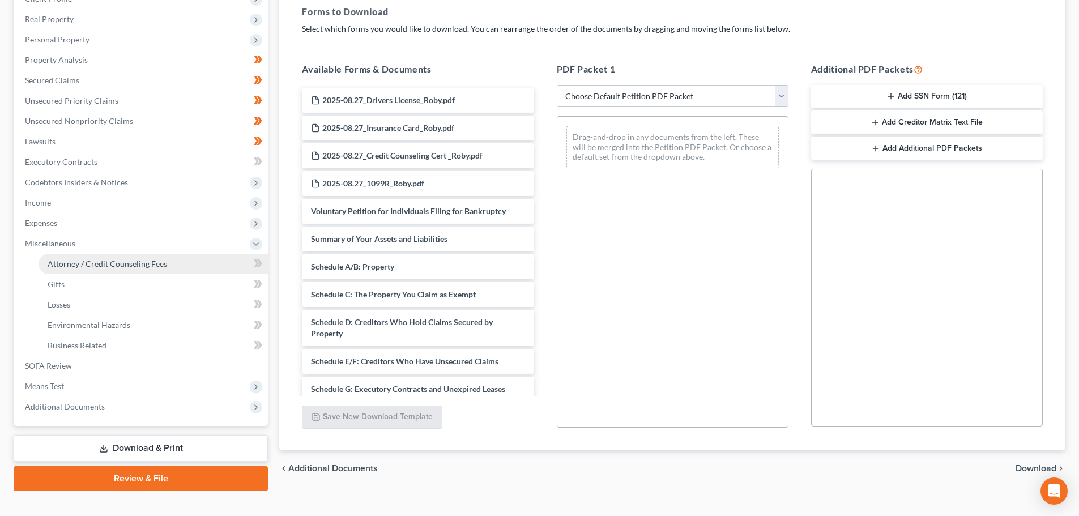
click at [90, 258] on link "Attorney / Credit Counseling Fees" at bounding box center [153, 264] width 229 height 20
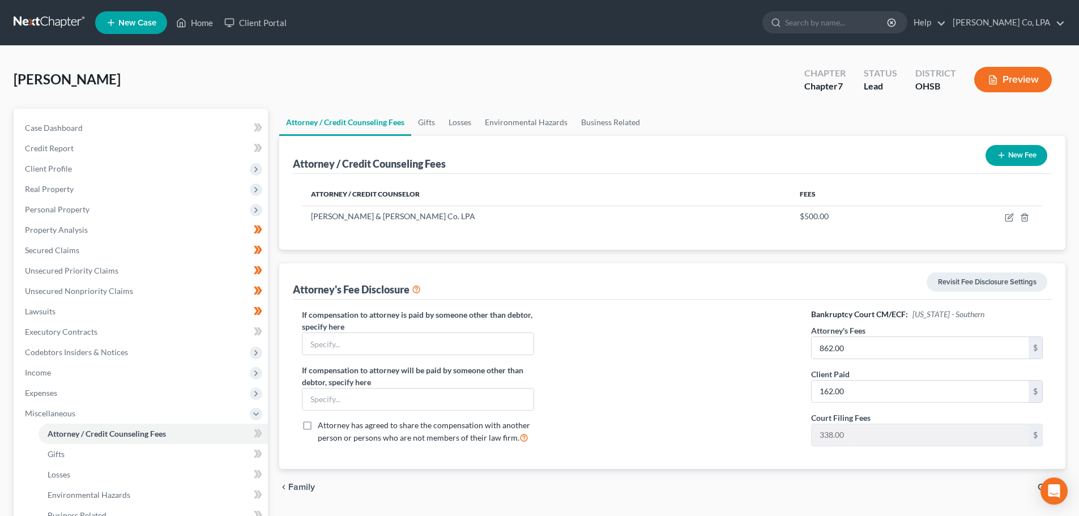
click at [976, 294] on div "Revisit Fee Disclosure Settings" at bounding box center [987, 282] width 130 height 28
click at [976, 289] on link "Revisit Fee Disclosure Settings" at bounding box center [986, 281] width 121 height 19
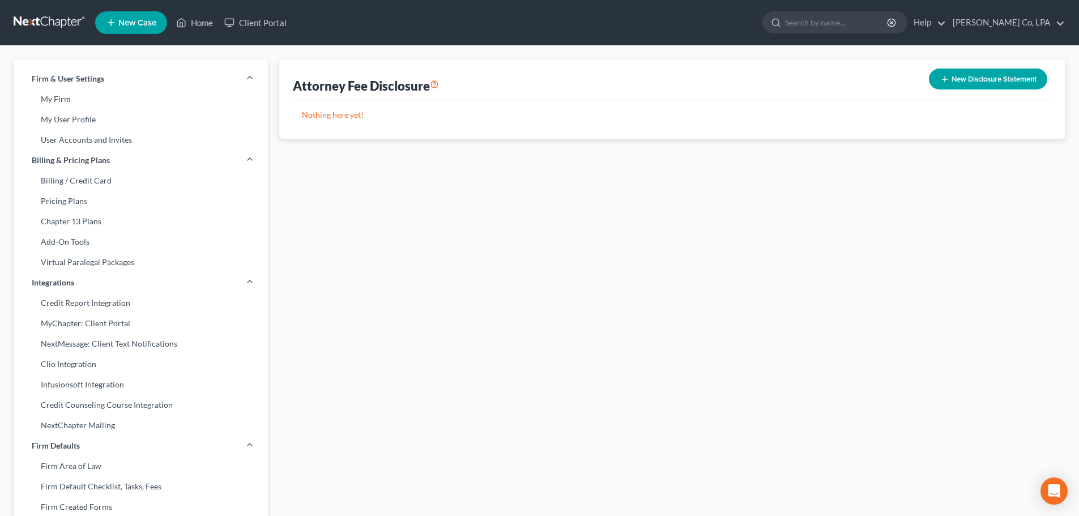
click at [989, 65] on div "New Disclosure Statement" at bounding box center [987, 79] width 127 height 30
click at [973, 73] on button "New Disclosure Statement" at bounding box center [988, 79] width 118 height 21
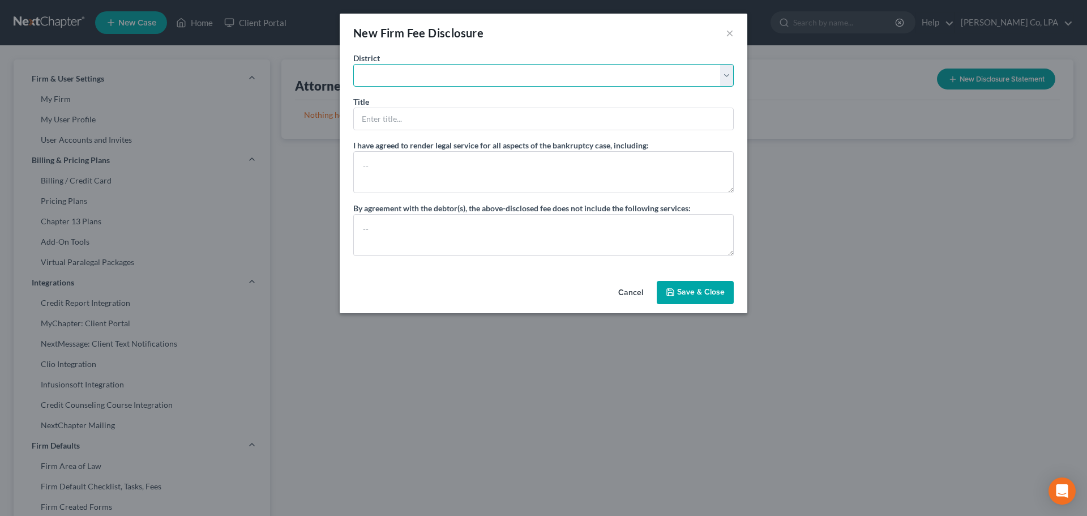
click at [431, 75] on select "[US_STATE] - [GEOGRAPHIC_DATA] [US_STATE] - [GEOGRAPHIC_DATA][US_STATE] - South…" at bounding box center [543, 75] width 381 height 23
select select "62"
click at [353, 64] on select "[US_STATE] - [GEOGRAPHIC_DATA] [US_STATE] - [GEOGRAPHIC_DATA][US_STATE] - South…" at bounding box center [543, 75] width 381 height 23
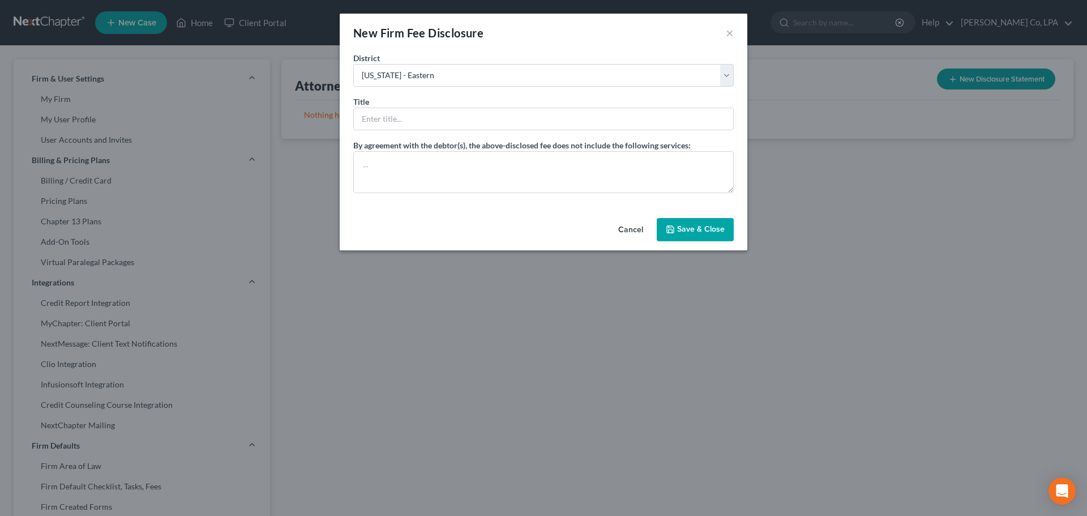
click at [424, 132] on ng-include "District [US_STATE] - [GEOGRAPHIC_DATA] [US_STATE] - [GEOGRAPHIC_DATA][US_STATE…" at bounding box center [543, 122] width 381 height 141
click at [424, 126] on input "text" at bounding box center [543, 119] width 379 height 22
click at [442, 119] on input "text" at bounding box center [543, 119] width 379 height 22
click at [444, 116] on input "text" at bounding box center [543, 119] width 379 height 22
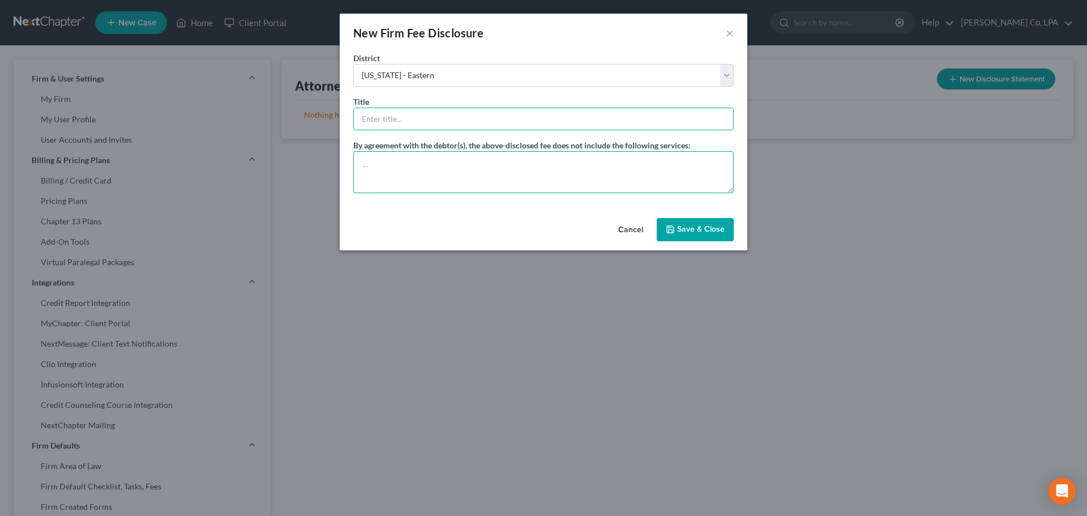
click at [404, 172] on textarea at bounding box center [543, 172] width 381 height 42
click at [434, 164] on textarea "Litigation" at bounding box center [543, 172] width 381 height 42
drag, startPoint x: 434, startPoint y: 164, endPoint x: 314, endPoint y: 163, distance: 120.1
click at [314, 163] on div "New Firm Fee Disclosure × [GEOGRAPHIC_DATA] [US_STATE] - [GEOGRAPHIC_DATA] [US_…" at bounding box center [543, 258] width 1087 height 516
paste textarea "Representation of the debtor at adversary proceedings and other contested bankr…"
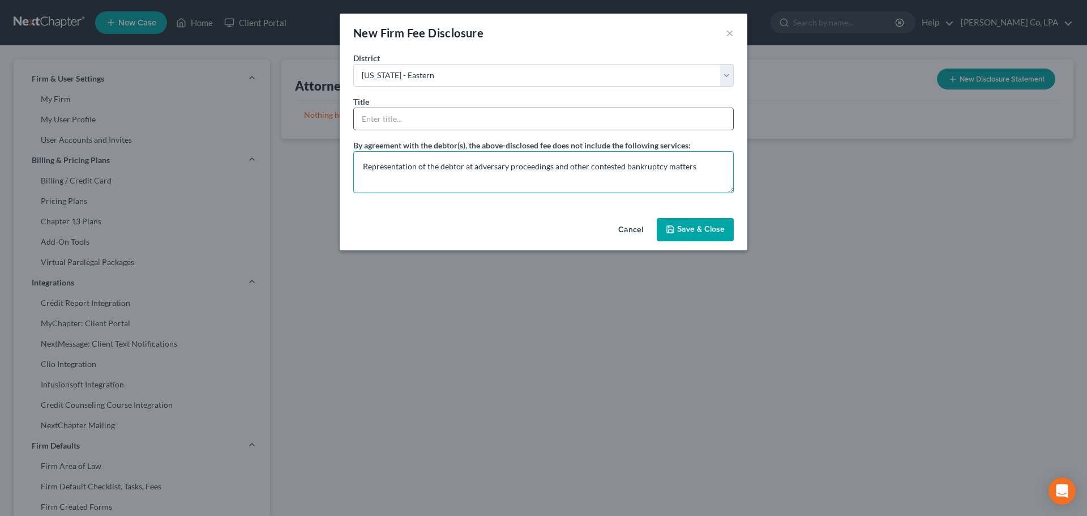
type textarea "Representation of the debtor at adversary proceedings and other contested bankr…"
click at [470, 122] on input "text" at bounding box center [543, 119] width 379 height 22
type input "Attorney"
click at [696, 238] on button "Save & Close" at bounding box center [695, 230] width 77 height 24
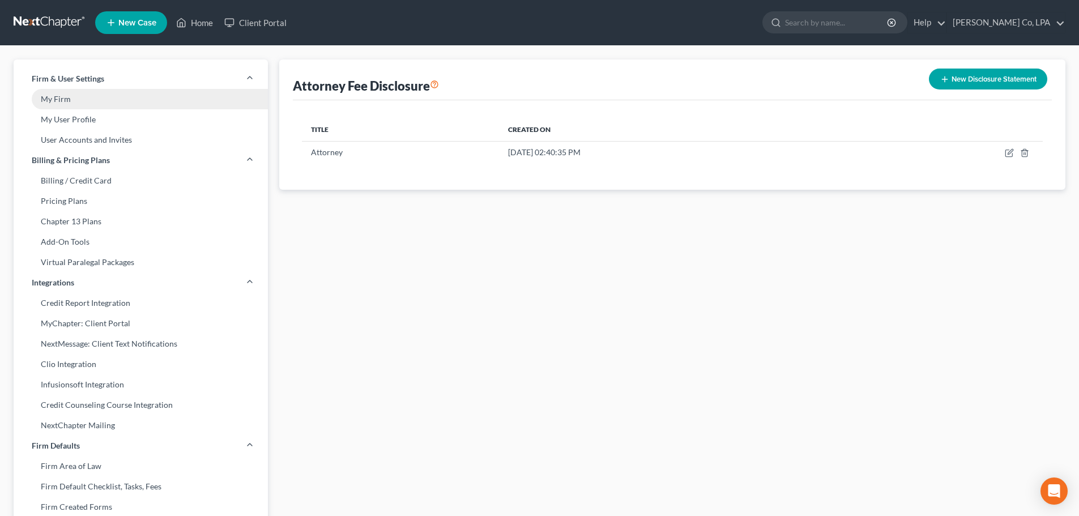
click at [55, 100] on link "My Firm" at bounding box center [141, 99] width 254 height 20
select select "62"
select select "24"
select select "36"
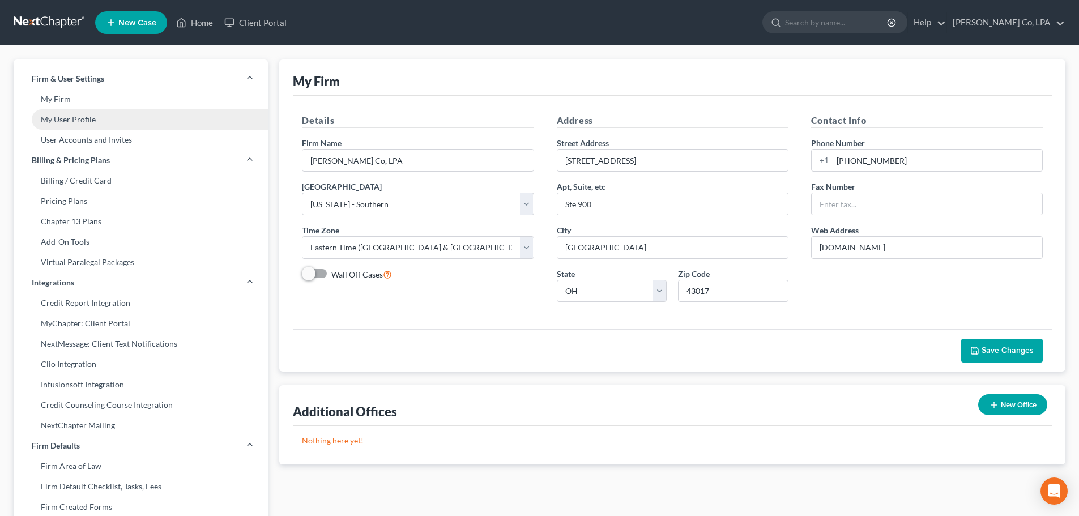
click at [57, 118] on link "My User Profile" at bounding box center [141, 119] width 254 height 20
select select "36"
select select "attorney"
select select "0"
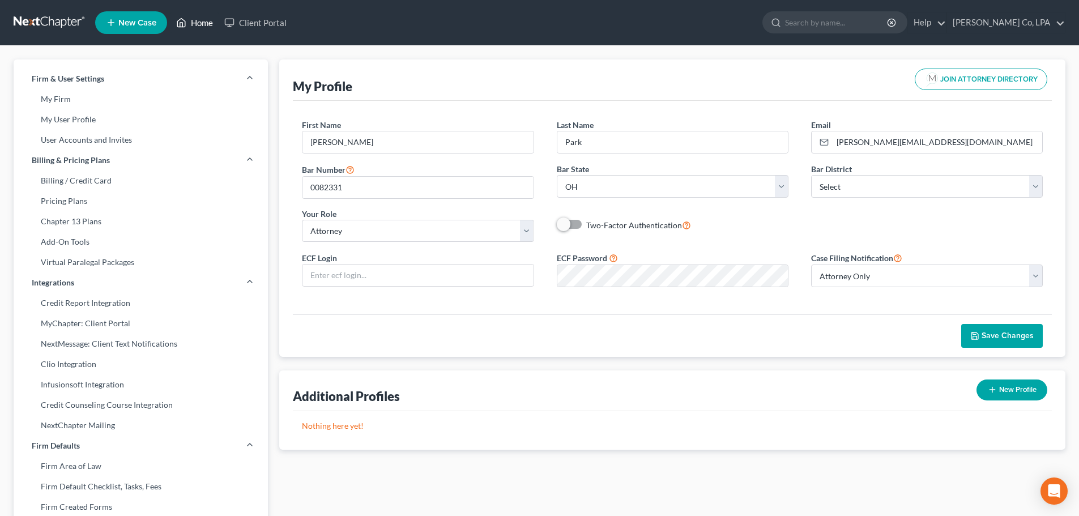
click at [205, 25] on link "Home" at bounding box center [194, 22] width 48 height 20
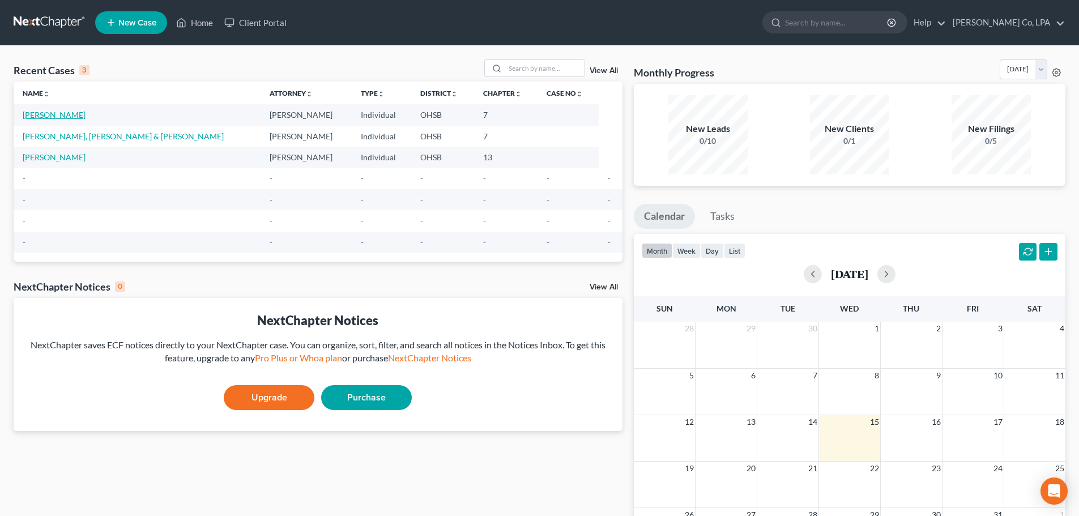
click at [49, 117] on link "[PERSON_NAME]" at bounding box center [54, 115] width 63 height 10
select select "10"
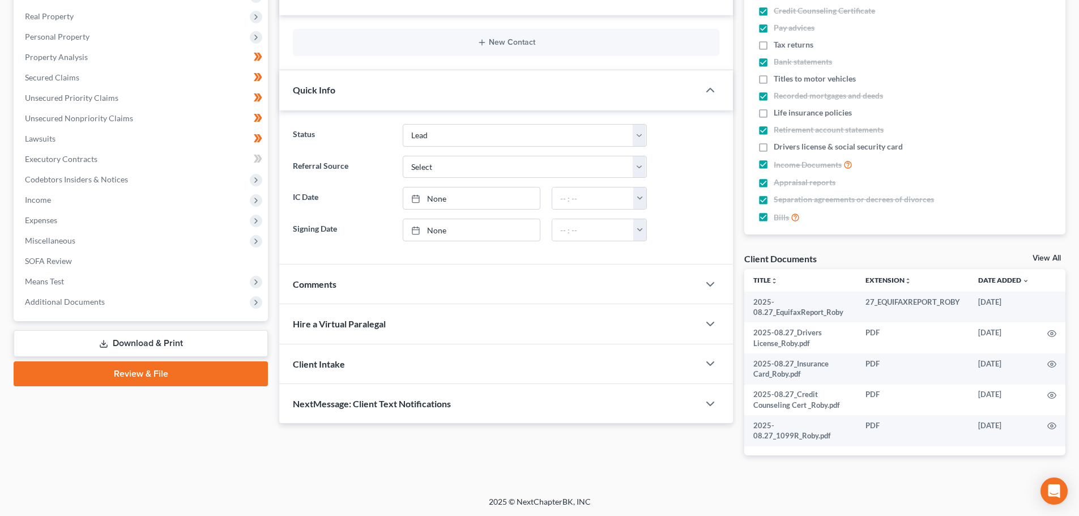
scroll to position [173, 0]
click at [166, 350] on link "Download & Print" at bounding box center [141, 343] width 254 height 27
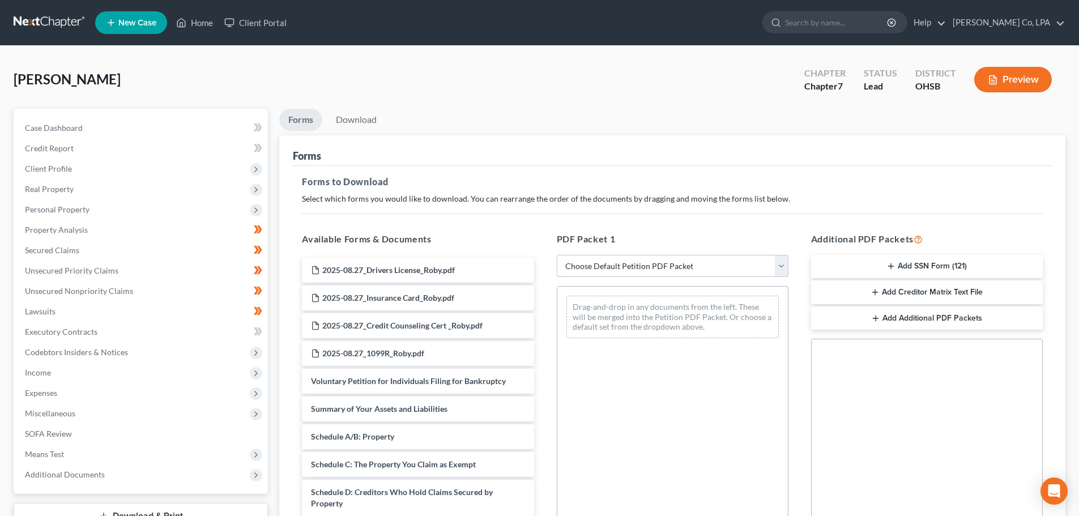
click at [604, 268] on select "Choose Default Petition PDF Packet Complete Bankruptcy Petition (all forms and …" at bounding box center [673, 266] width 232 height 23
select select "0"
click at [561, 255] on select "Choose Default Petition PDF Packet Complete Bankruptcy Petition (all forms and …" at bounding box center [673, 266] width 232 height 23
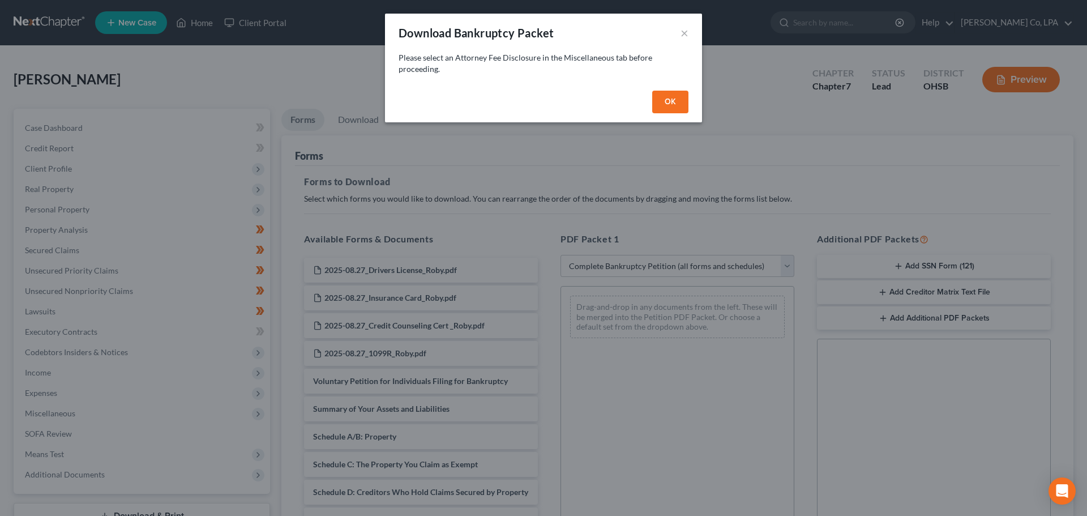
click at [677, 101] on button "OK" at bounding box center [670, 102] width 36 height 23
select select
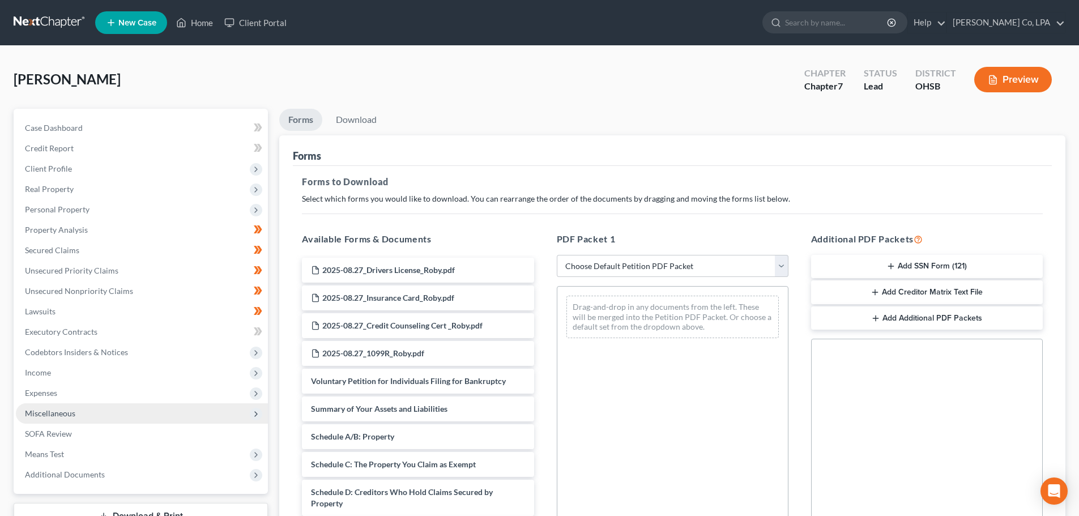
click at [82, 407] on span "Miscellaneous" at bounding box center [142, 413] width 252 height 20
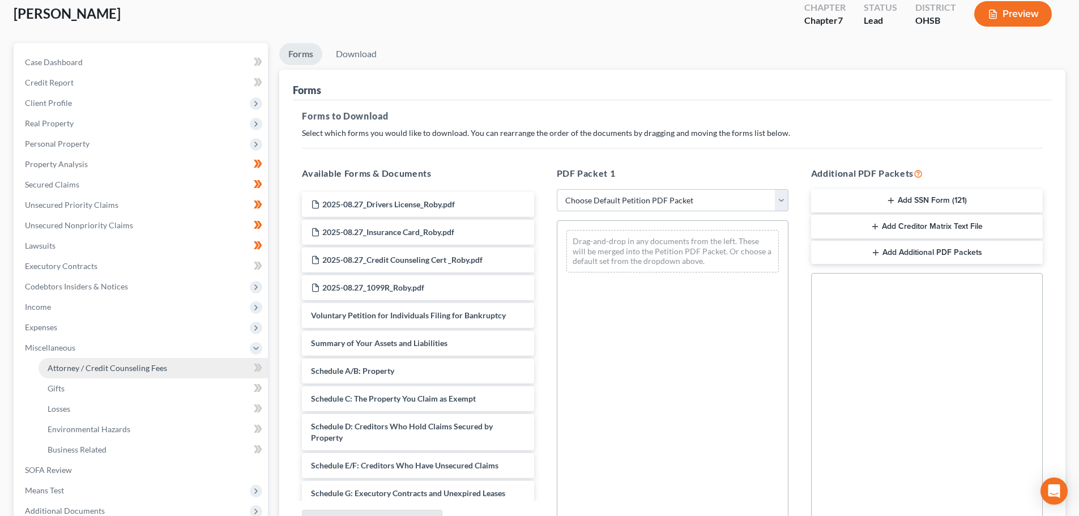
scroll to position [170, 0]
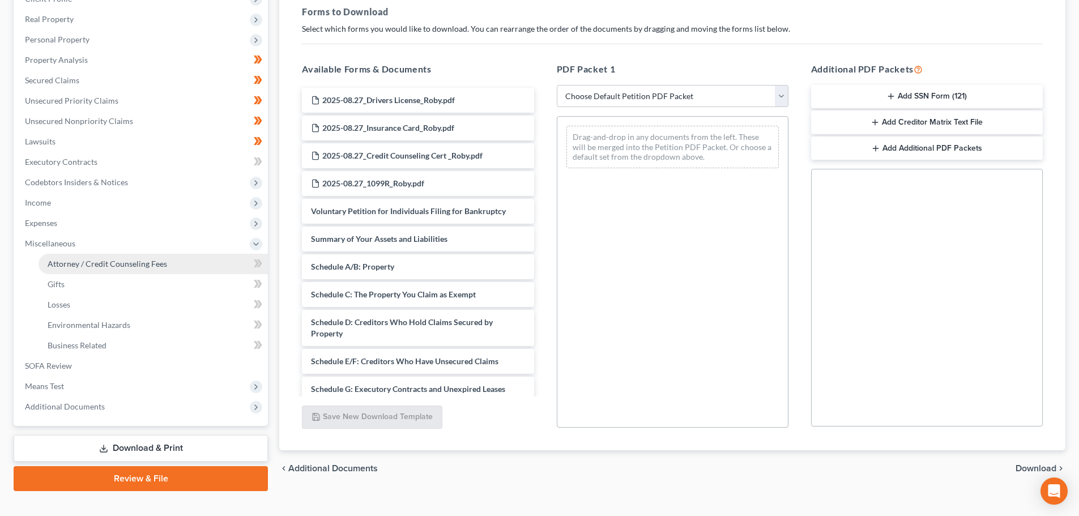
click at [79, 262] on span "Attorney / Credit Counseling Fees" at bounding box center [107, 264] width 119 height 10
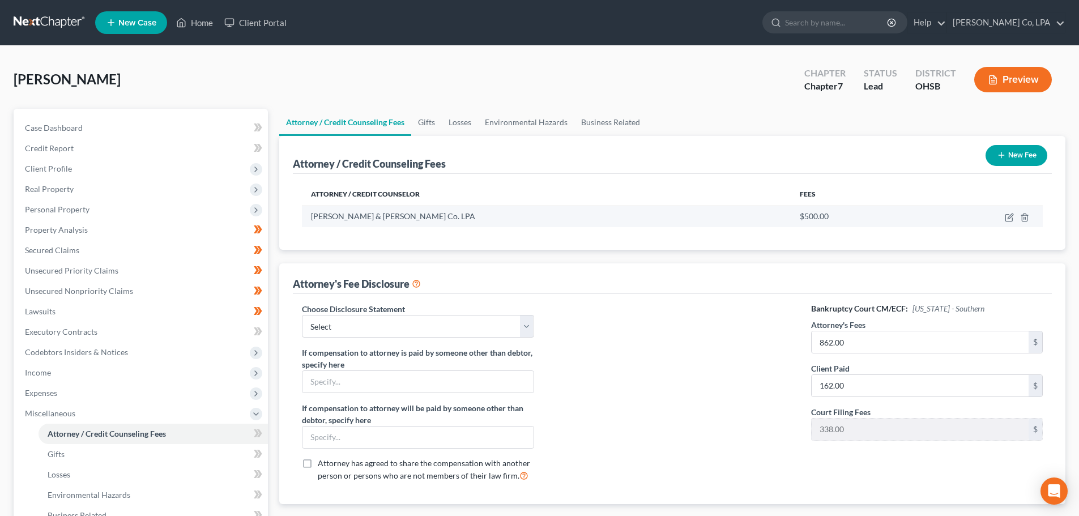
click at [325, 219] on span "[PERSON_NAME] & [PERSON_NAME] Co. LPA" at bounding box center [393, 216] width 164 height 10
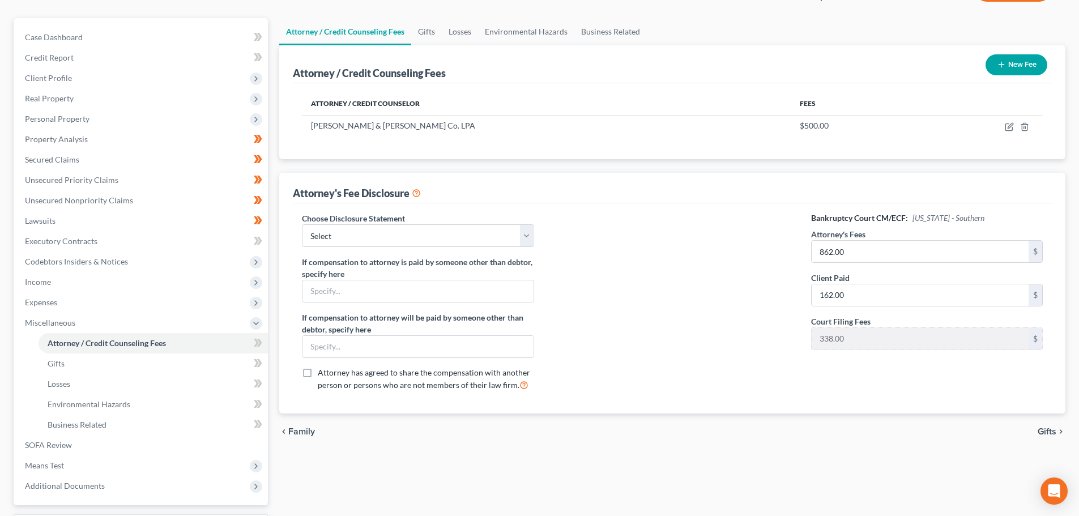
scroll to position [113, 0]
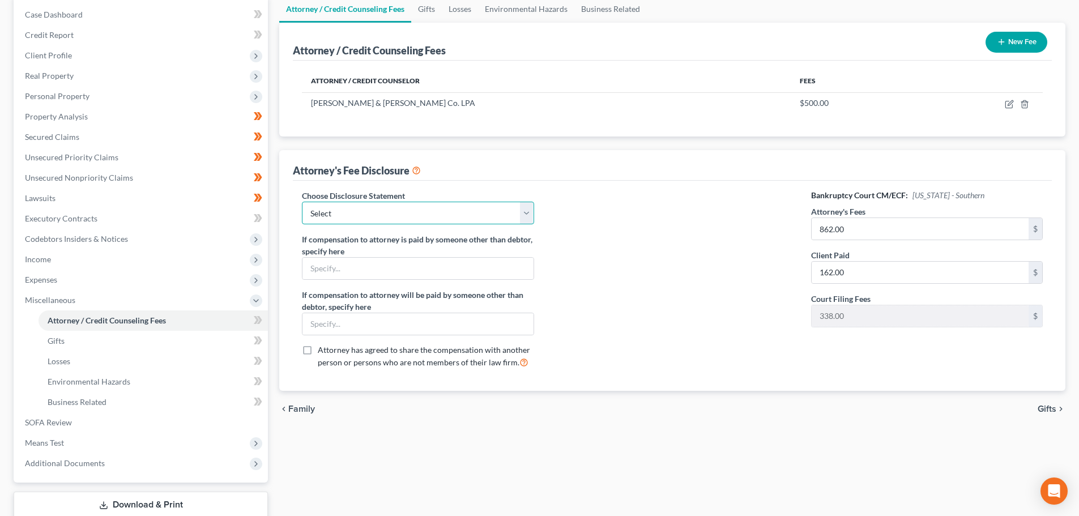
click at [429, 215] on select "Select Attorney" at bounding box center [418, 213] width 232 height 23
select select "0"
click at [302, 202] on select "Select Attorney" at bounding box center [418, 213] width 232 height 23
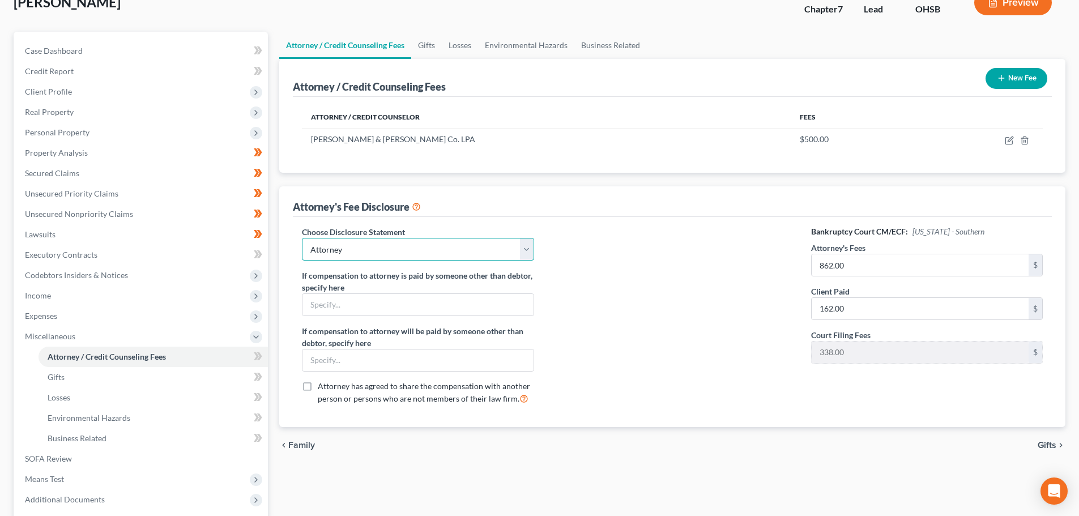
scroll to position [57, 0]
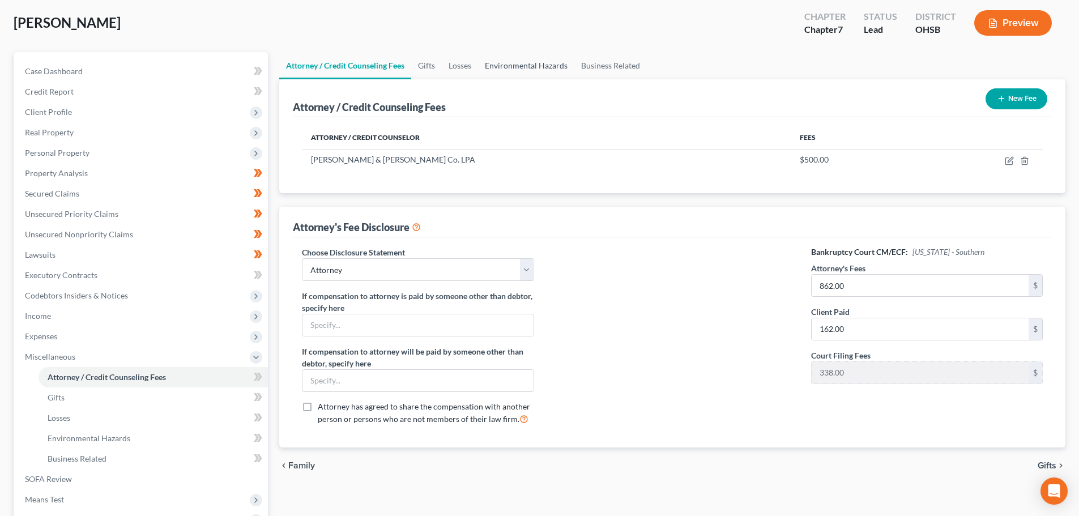
click at [517, 67] on link "Environmental Hazards" at bounding box center [526, 65] width 96 height 27
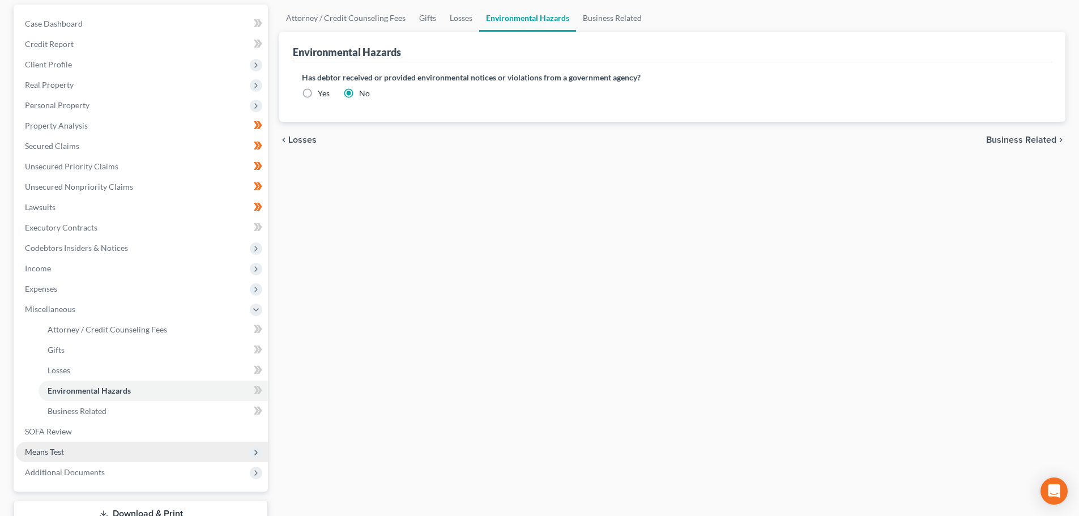
scroll to position [188, 0]
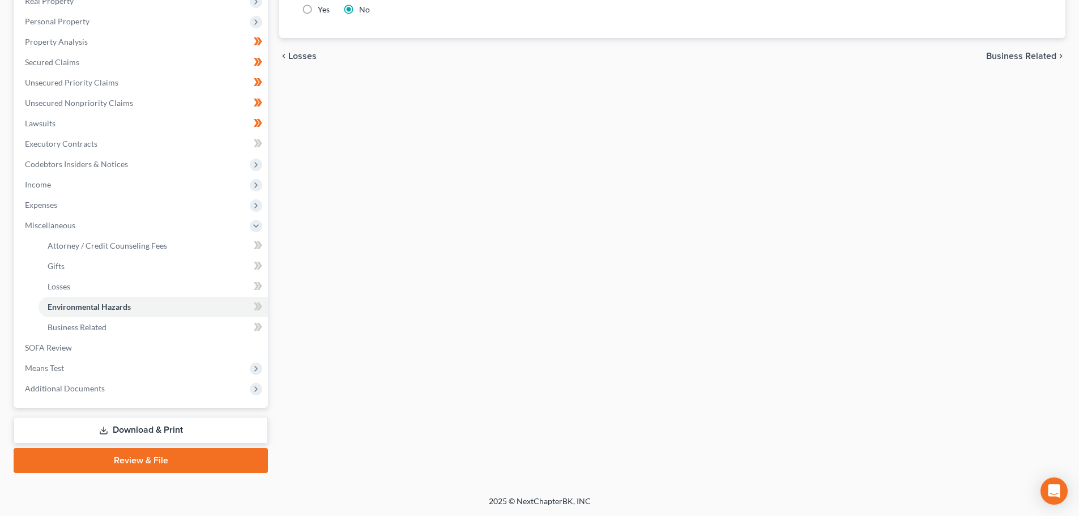
click at [135, 435] on link "Download & Print" at bounding box center [141, 430] width 254 height 27
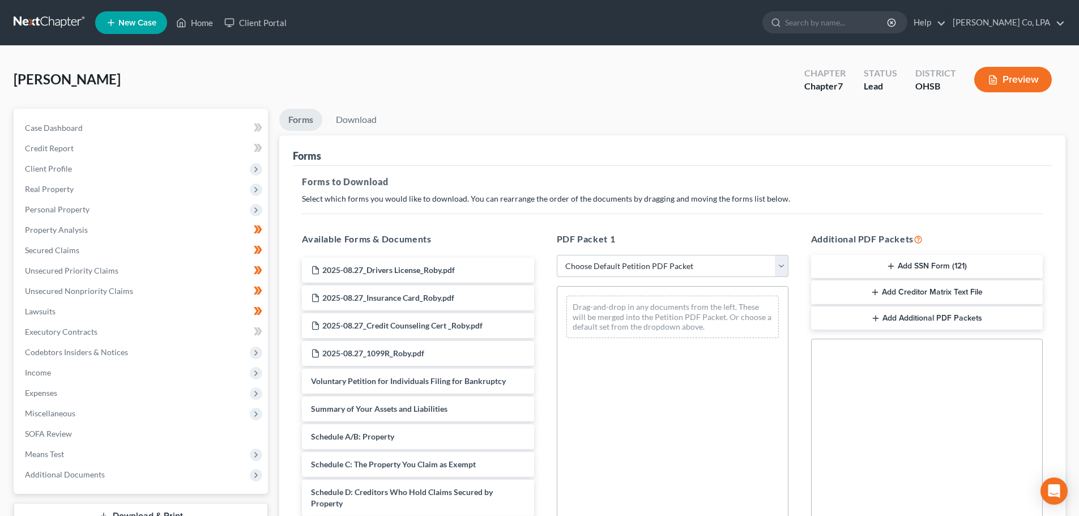
click at [642, 270] on select "Choose Default Petition PDF Packet Complete Bankruptcy Petition (all forms and …" at bounding box center [673, 266] width 232 height 23
select select "0"
click at [557, 255] on select "Choose Default Petition PDF Packet Complete Bankruptcy Petition (all forms and …" at bounding box center [673, 266] width 232 height 23
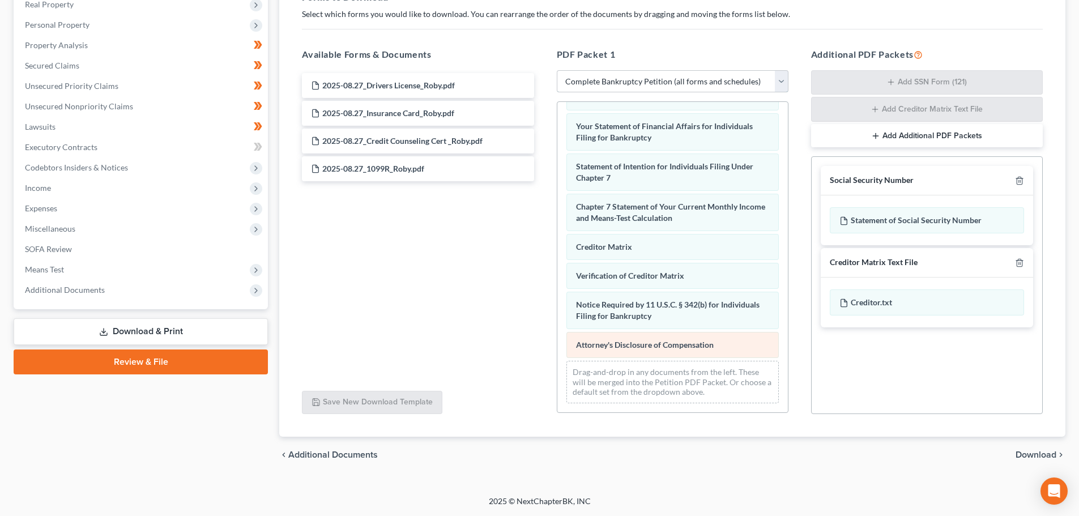
scroll to position [361, 0]
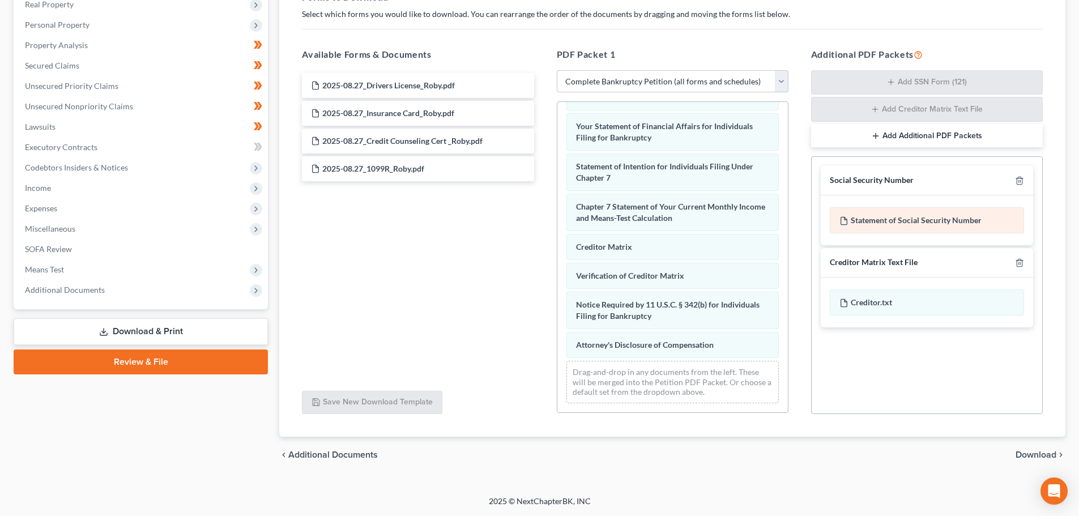
click at [899, 228] on div "Statement of Social Security Number" at bounding box center [927, 220] width 194 height 26
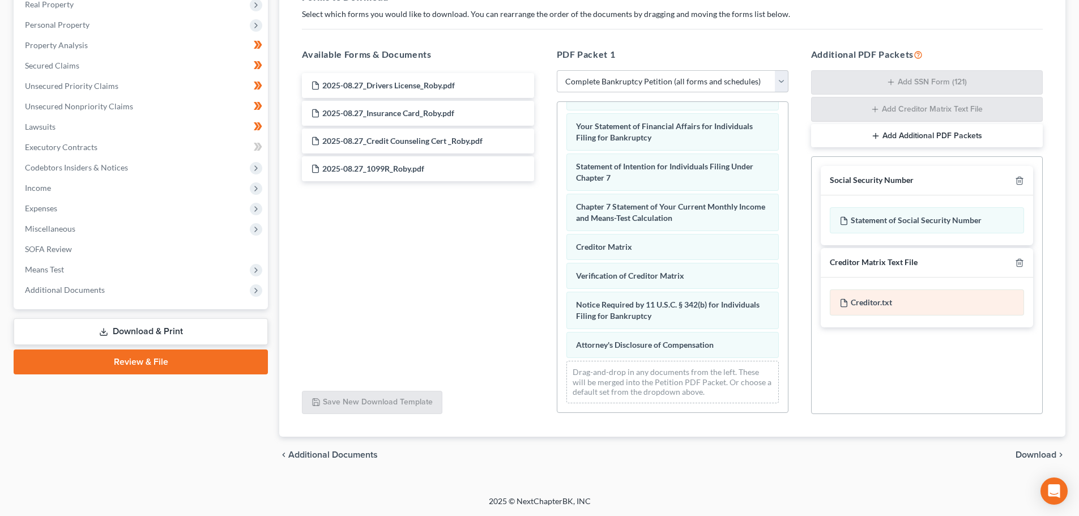
click at [886, 310] on div "Creditor.txt" at bounding box center [927, 302] width 194 height 26
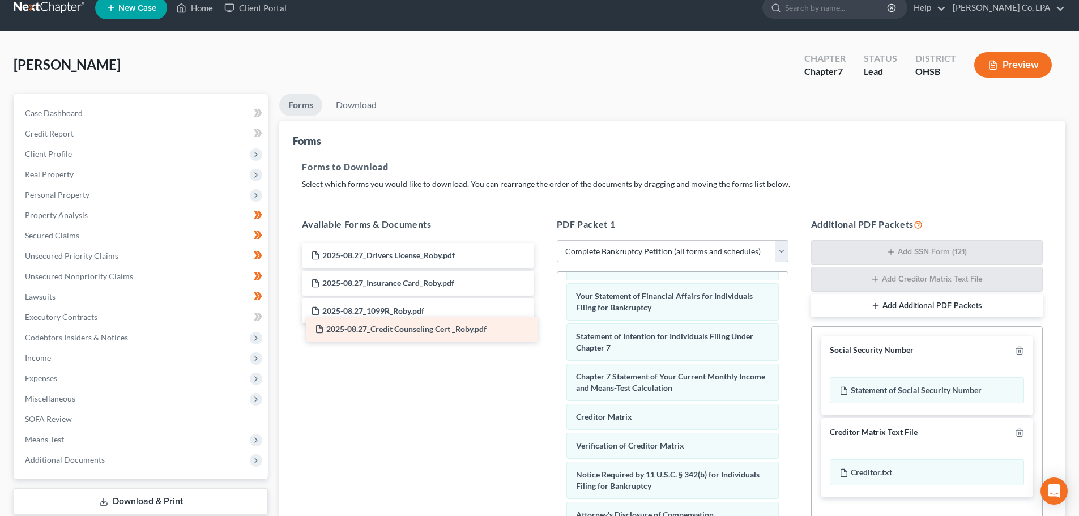
drag, startPoint x: 374, startPoint y: 312, endPoint x: 348, endPoint y: 329, distance: 31.1
click at [348, 329] on div "2025-08.27_Credit Counseling Cert _Roby.pdf 2025-08.27_Drivers License_Roby.pdf…" at bounding box center [418, 297] width 250 height 108
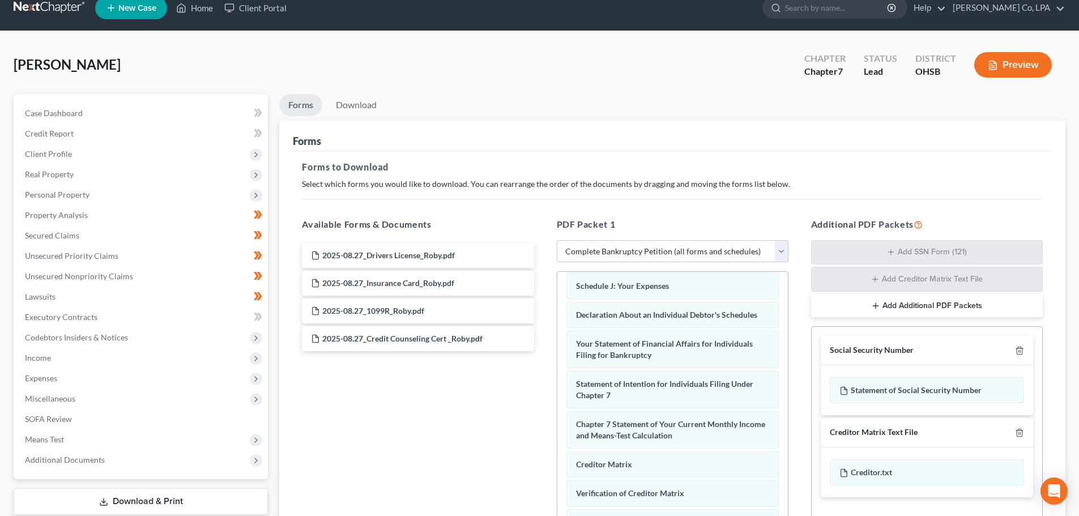
scroll to position [0, 0]
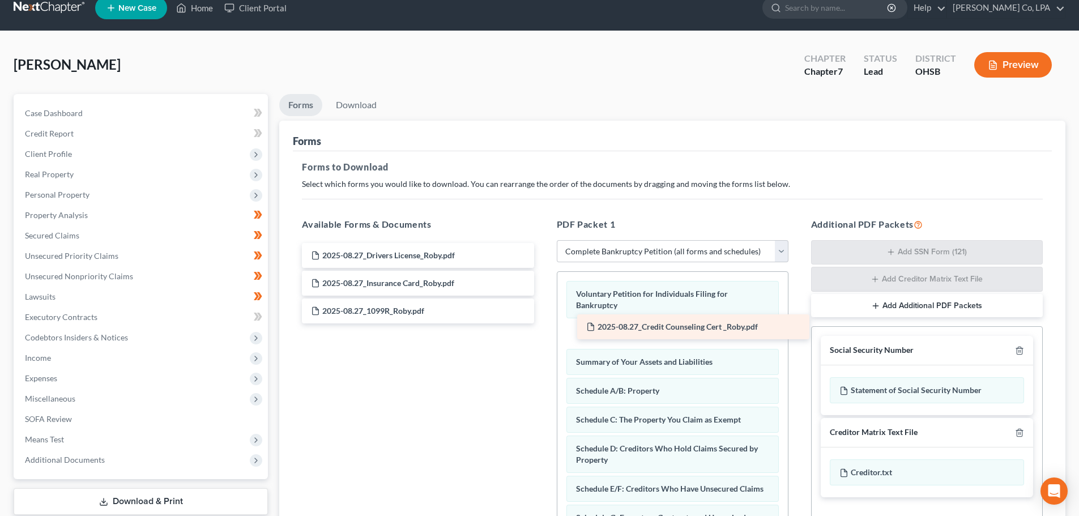
drag, startPoint x: 403, startPoint y: 342, endPoint x: 674, endPoint y: 331, distance: 270.9
click at [542, 323] on div "2025-08.27_Credit Counseling Cert _Roby.pdf 2025-08.27_Drivers License_Roby.pdf…" at bounding box center [418, 283] width 250 height 80
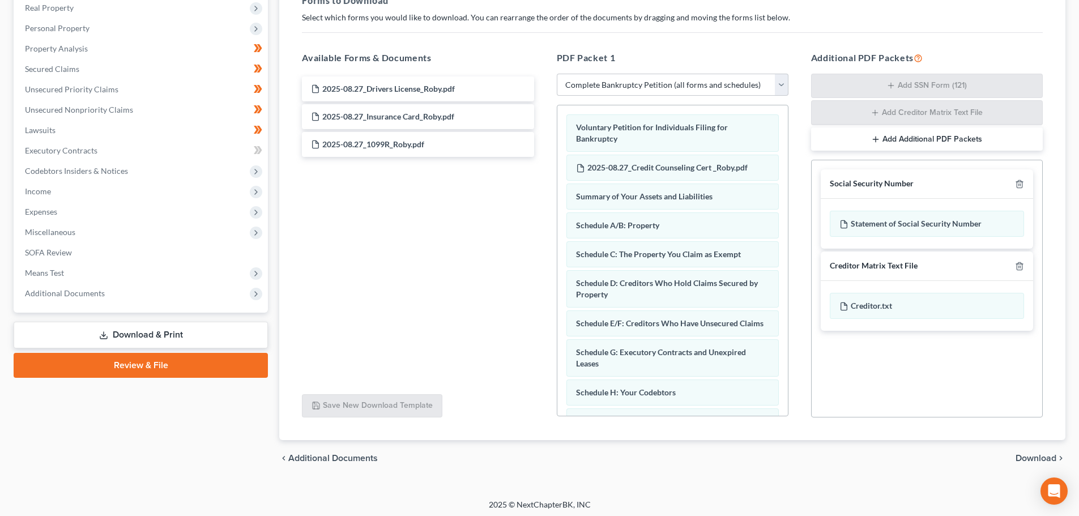
scroll to position [185, 0]
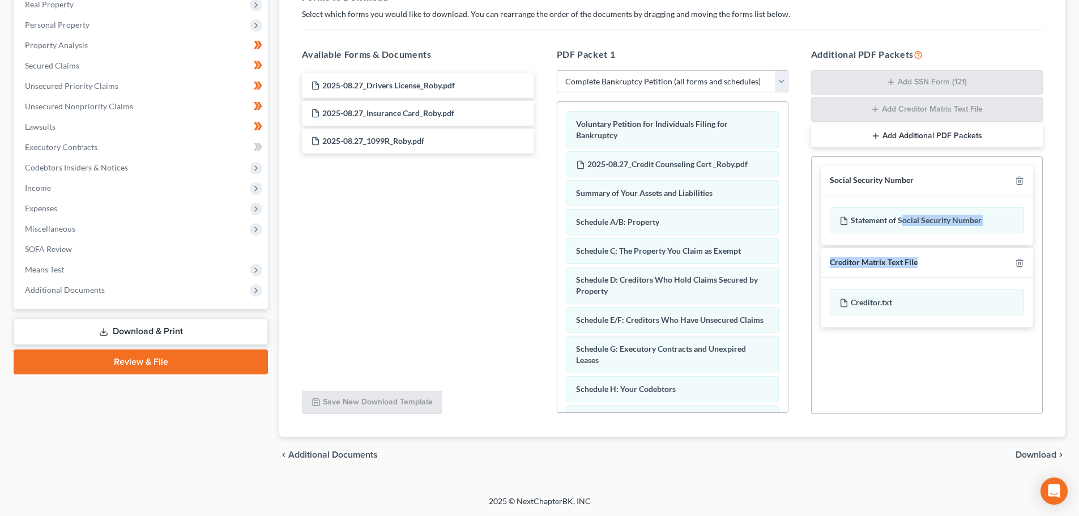
drag, startPoint x: 904, startPoint y: 225, endPoint x: 959, endPoint y: 262, distance: 65.3
click at [959, 262] on div "Social Security Number Statement of Social Security Number Creditor Matrix Text…" at bounding box center [926, 246] width 230 height 179
click at [172, 334] on link "Download & Print" at bounding box center [141, 331] width 254 height 27
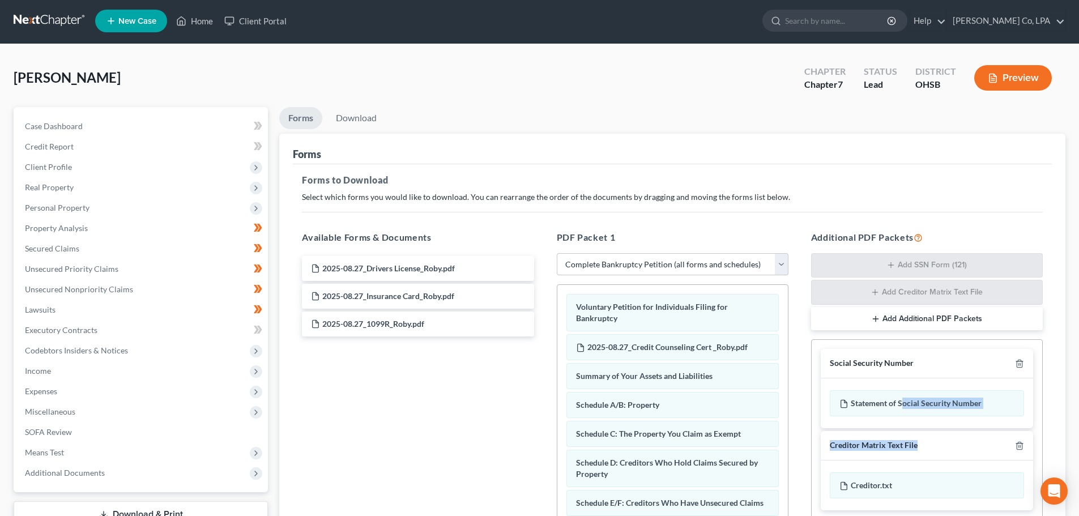
scroll to position [0, 0]
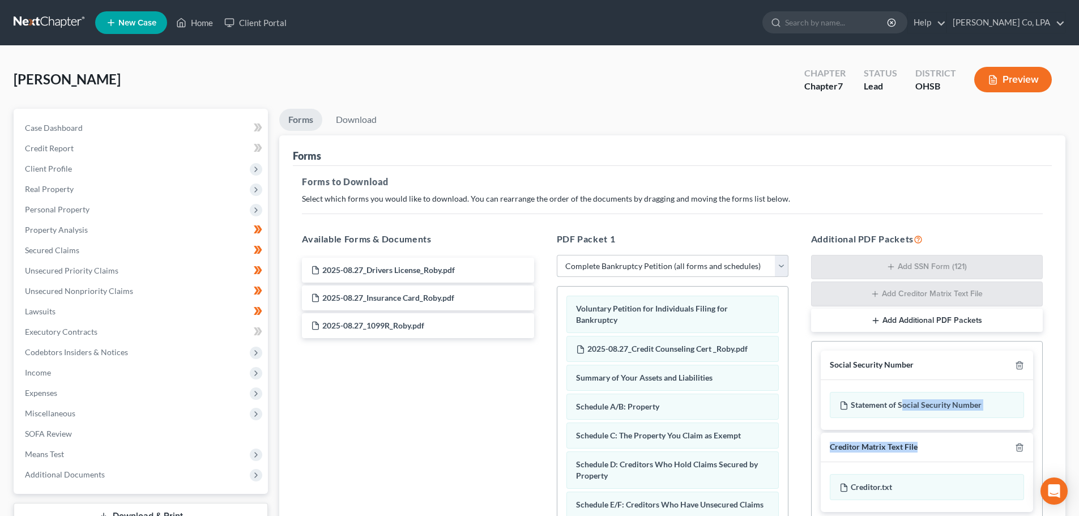
click at [665, 273] on select "Choose Default Petition PDF Packet Complete Bankruptcy Petition (all forms and …" at bounding box center [673, 266] width 232 height 23
click at [679, 229] on div "PDF Packet 1 Choose Default Petition PDF Packet Complete Bankruptcy Petition (a…" at bounding box center [672, 415] width 254 height 385
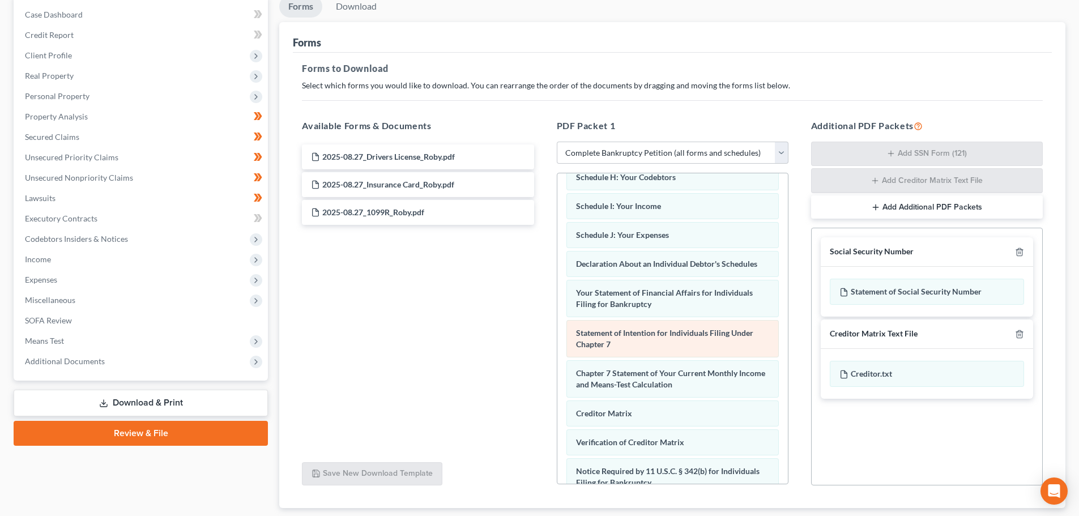
scroll to position [390, 0]
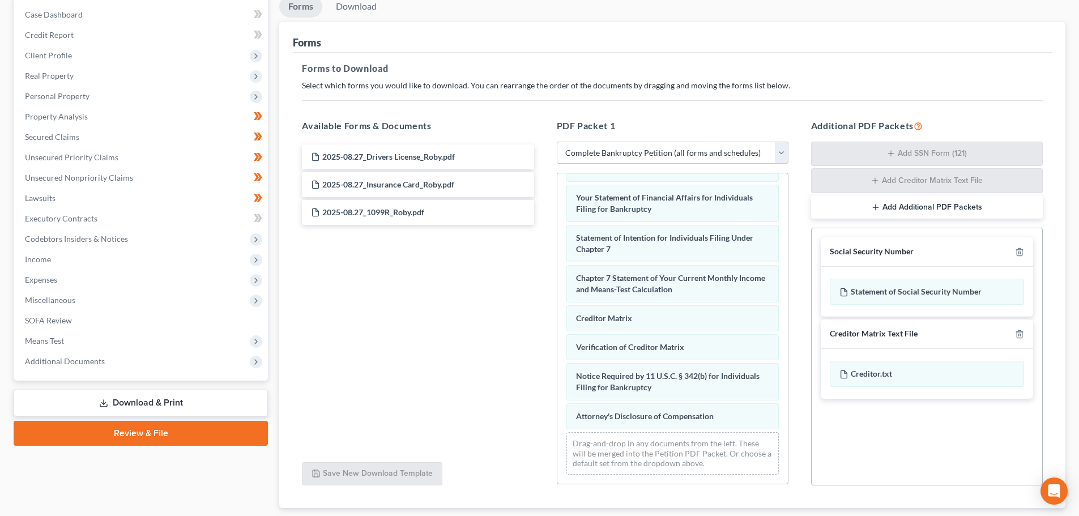
click at [643, 448] on div "Drag-and-drop in any documents from the left. These will be merged into the Pet…" at bounding box center [672, 453] width 212 height 42
click at [642, 448] on div "Drag-and-drop in any documents from the left. These will be merged into the Pet…" at bounding box center [672, 453] width 212 height 42
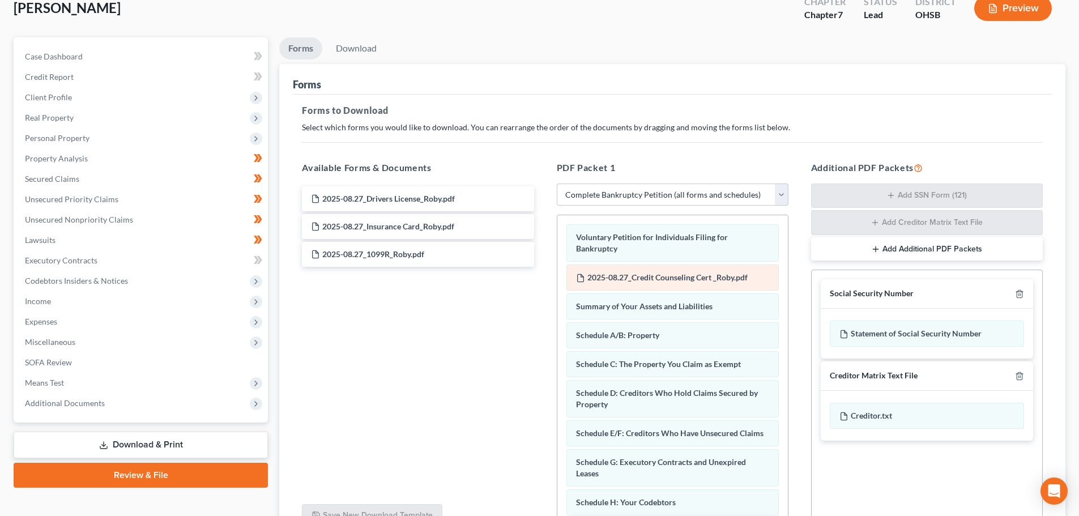
scroll to position [0, 0]
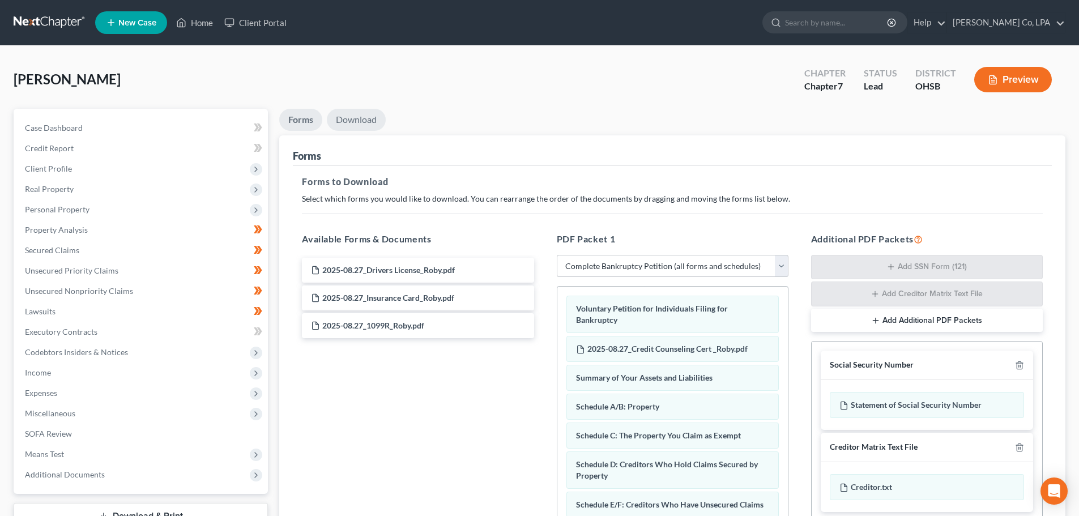
click at [358, 121] on link "Download" at bounding box center [356, 120] width 59 height 22
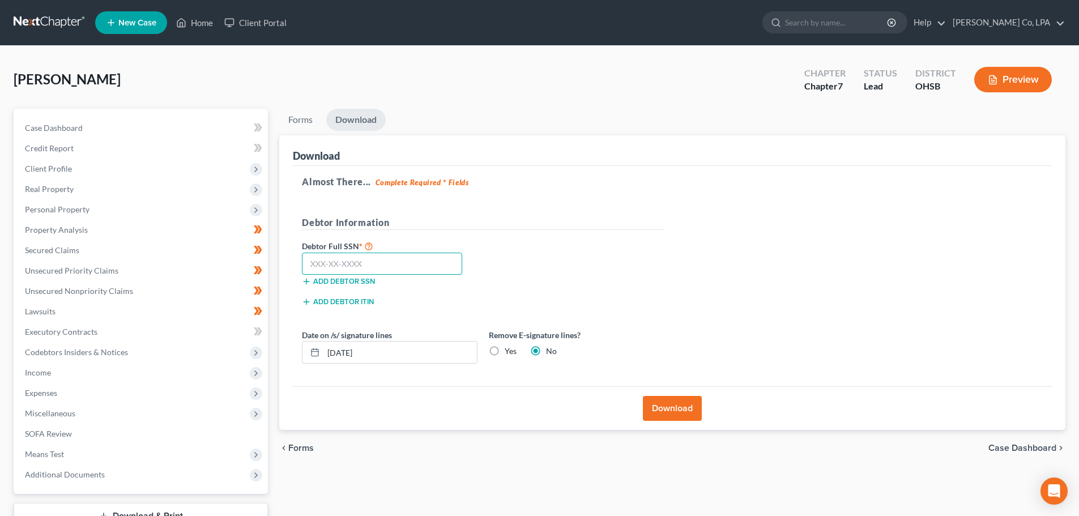
click at [385, 269] on input "text" at bounding box center [382, 264] width 160 height 23
type input "268-68-8277"
click at [505, 354] on label "Yes" at bounding box center [511, 350] width 12 height 11
click at [509, 353] on input "Yes" at bounding box center [512, 348] width 7 height 7
radio input "true"
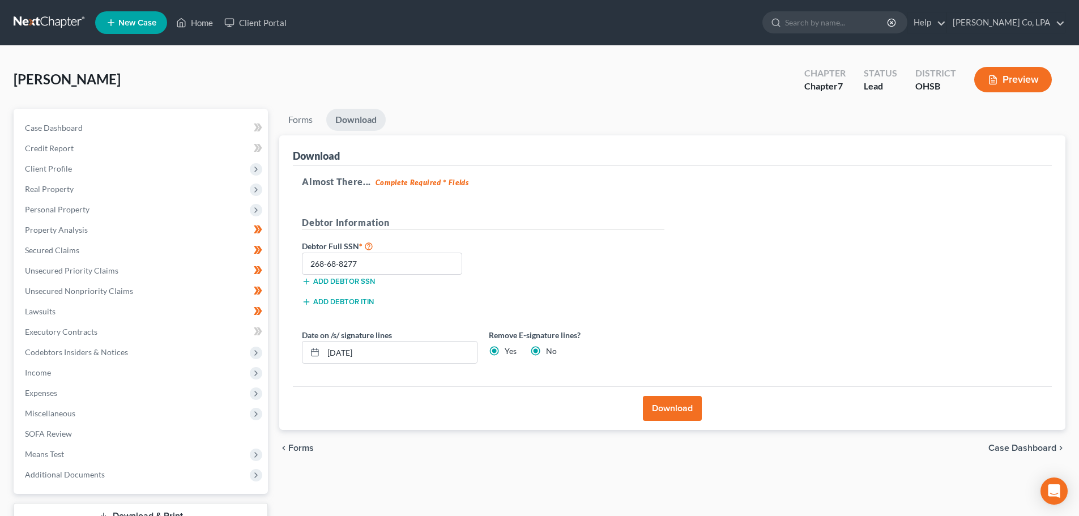
radio input "false"
click at [403, 353] on input "[DATE]" at bounding box center [399, 352] width 153 height 22
drag, startPoint x: 373, startPoint y: 353, endPoint x: 332, endPoint y: 353, distance: 40.2
click at [332, 353] on input "[DATE]" at bounding box center [399, 352] width 153 height 22
click at [672, 409] on button "Download" at bounding box center [672, 408] width 59 height 25
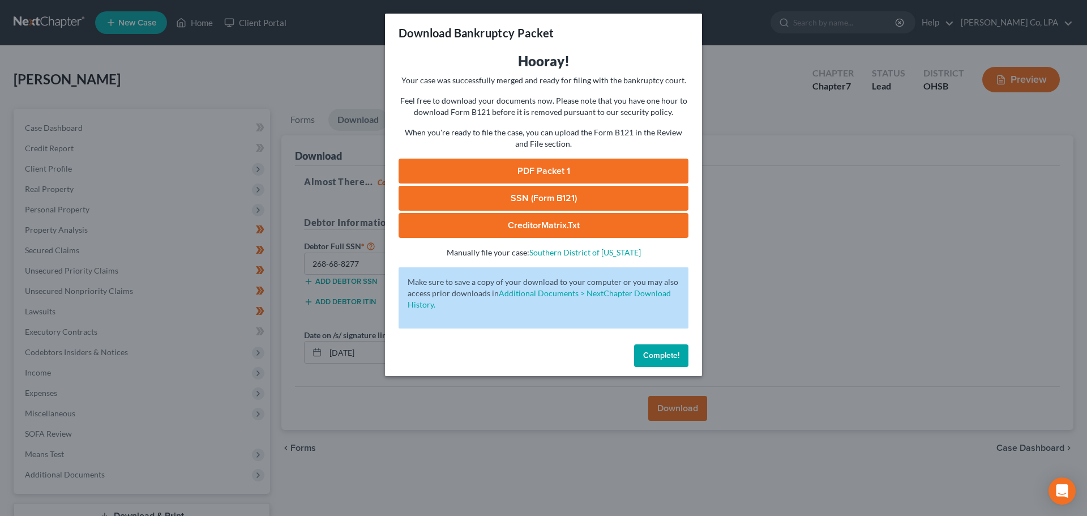
click at [656, 358] on span "Complete!" at bounding box center [661, 355] width 36 height 10
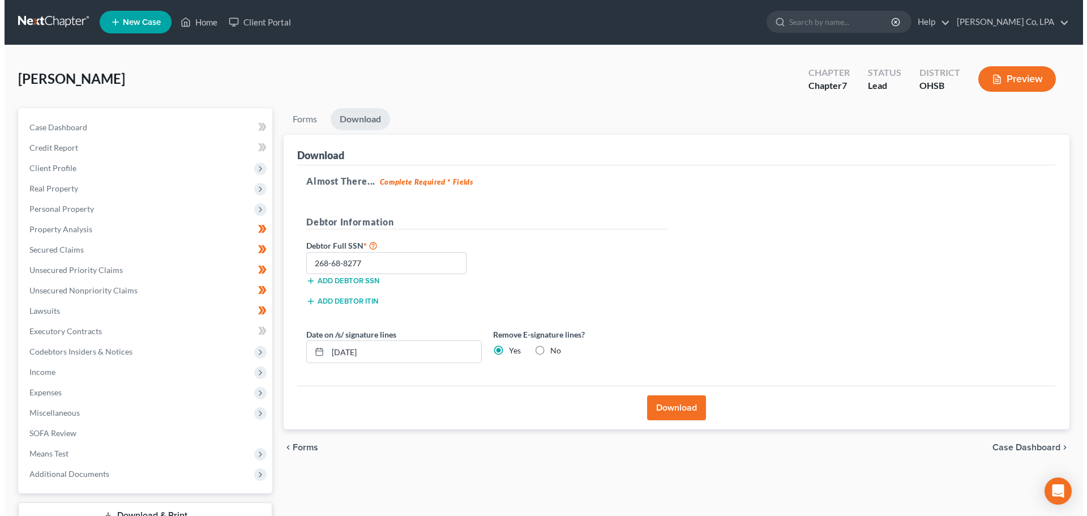
scroll to position [86, 0]
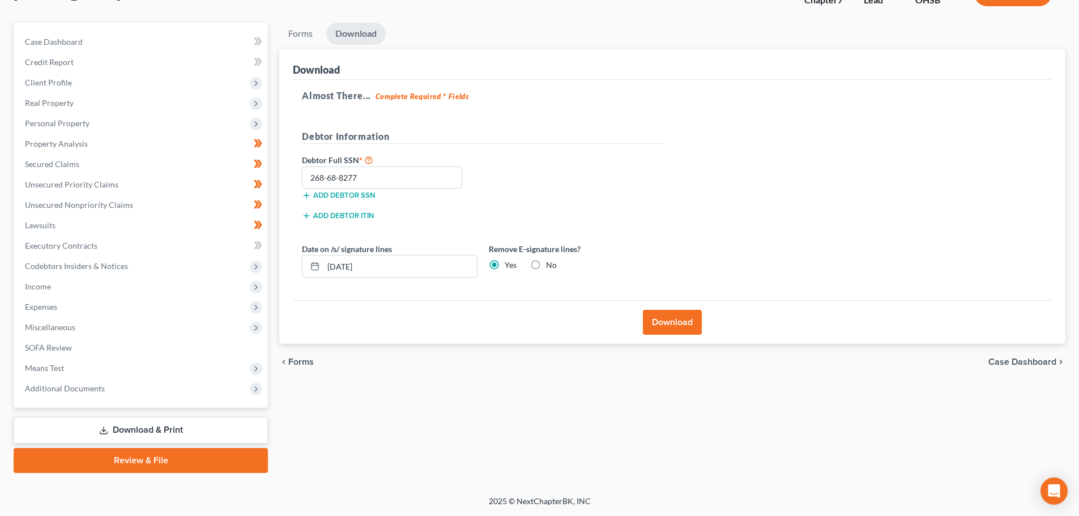
click at [665, 314] on button "Download" at bounding box center [672, 322] width 59 height 25
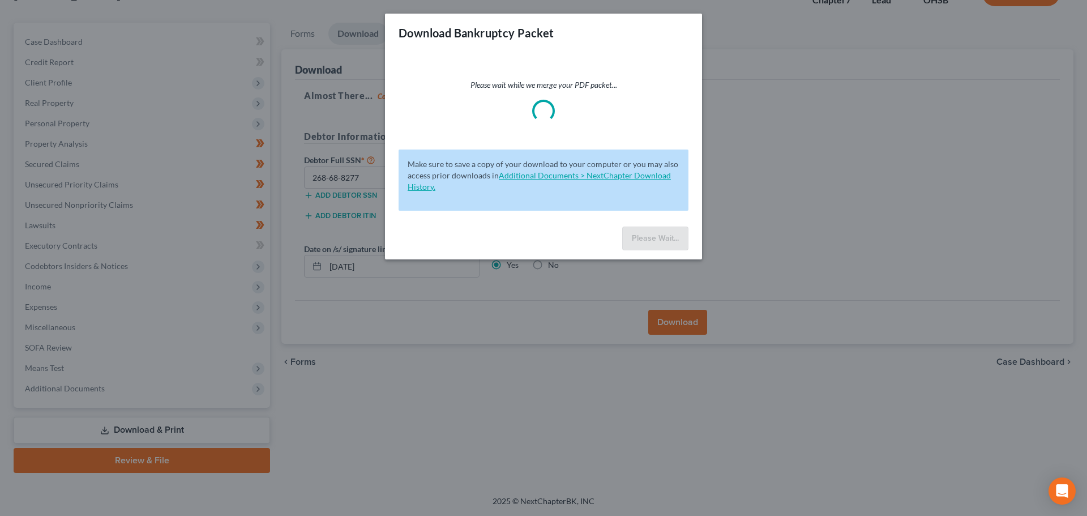
click at [538, 172] on link "Additional Documents > NextChapter Download History." at bounding box center [539, 180] width 263 height 21
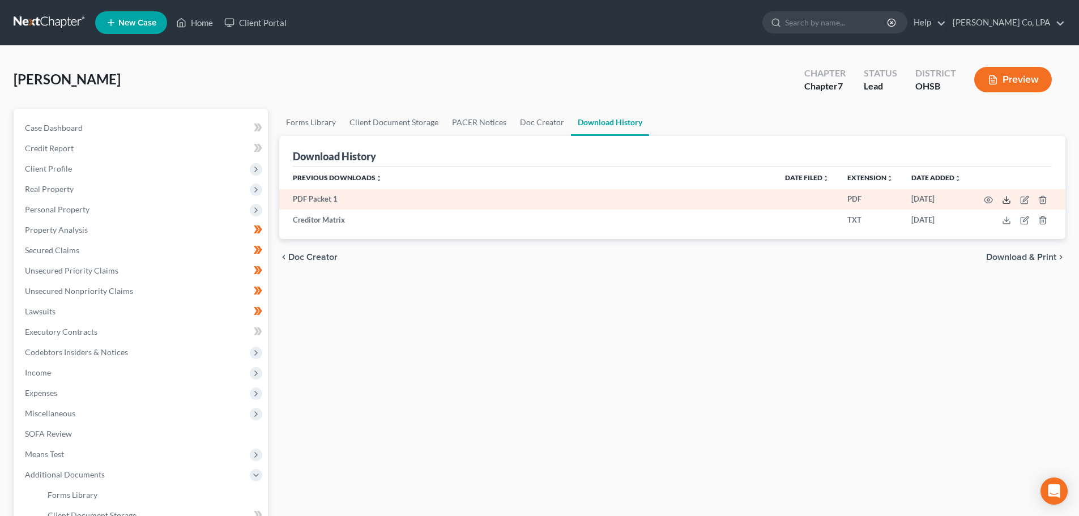
click at [1007, 200] on polyline at bounding box center [1006, 200] width 4 height 2
